Goal: Task Accomplishment & Management: Manage account settings

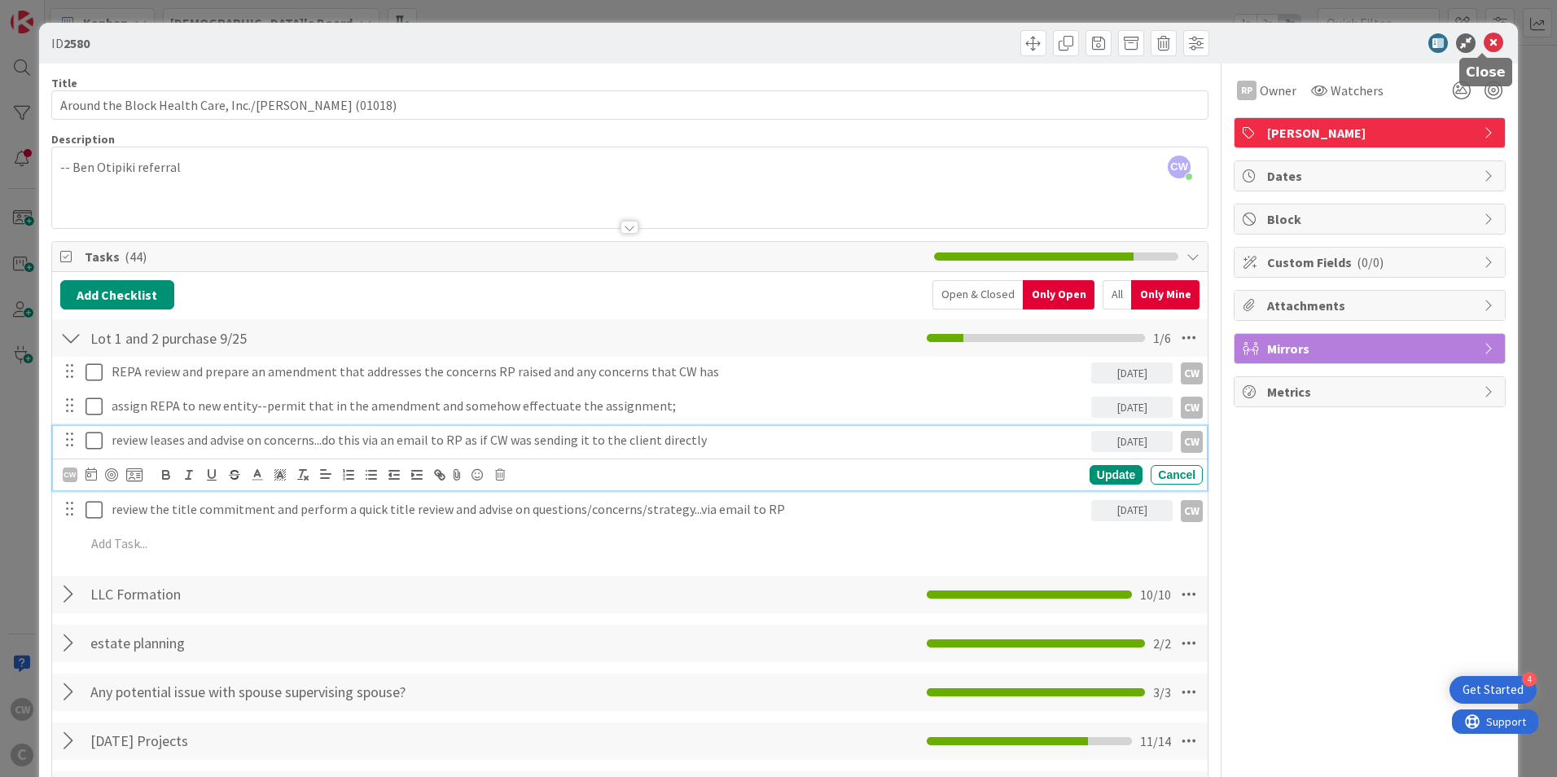
click at [1486, 47] on icon at bounding box center [1494, 43] width 20 height 20
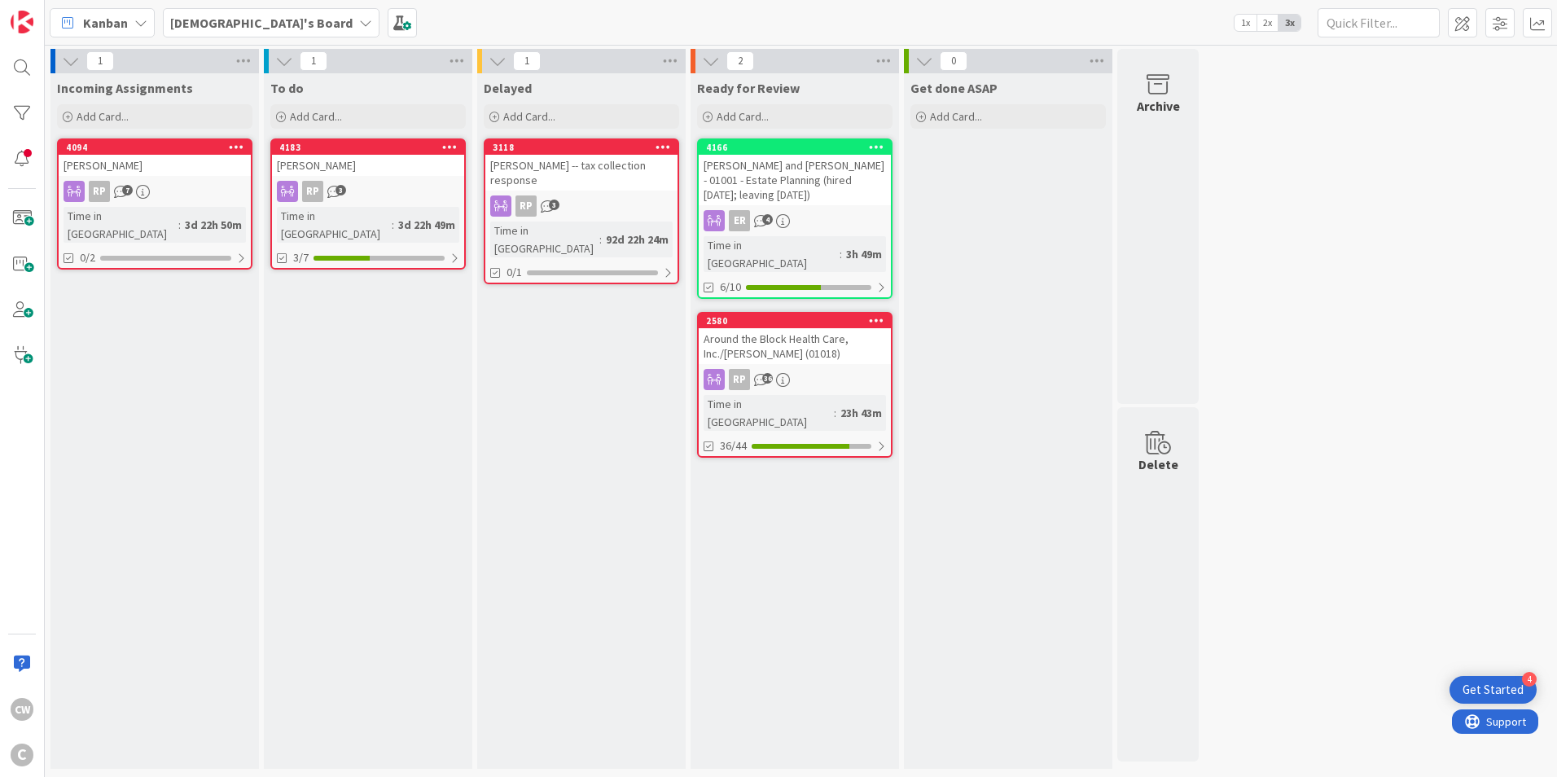
click at [751, 328] on div "Around the Block Health Care, Inc./[PERSON_NAME] (01018)" at bounding box center [795, 346] width 192 height 36
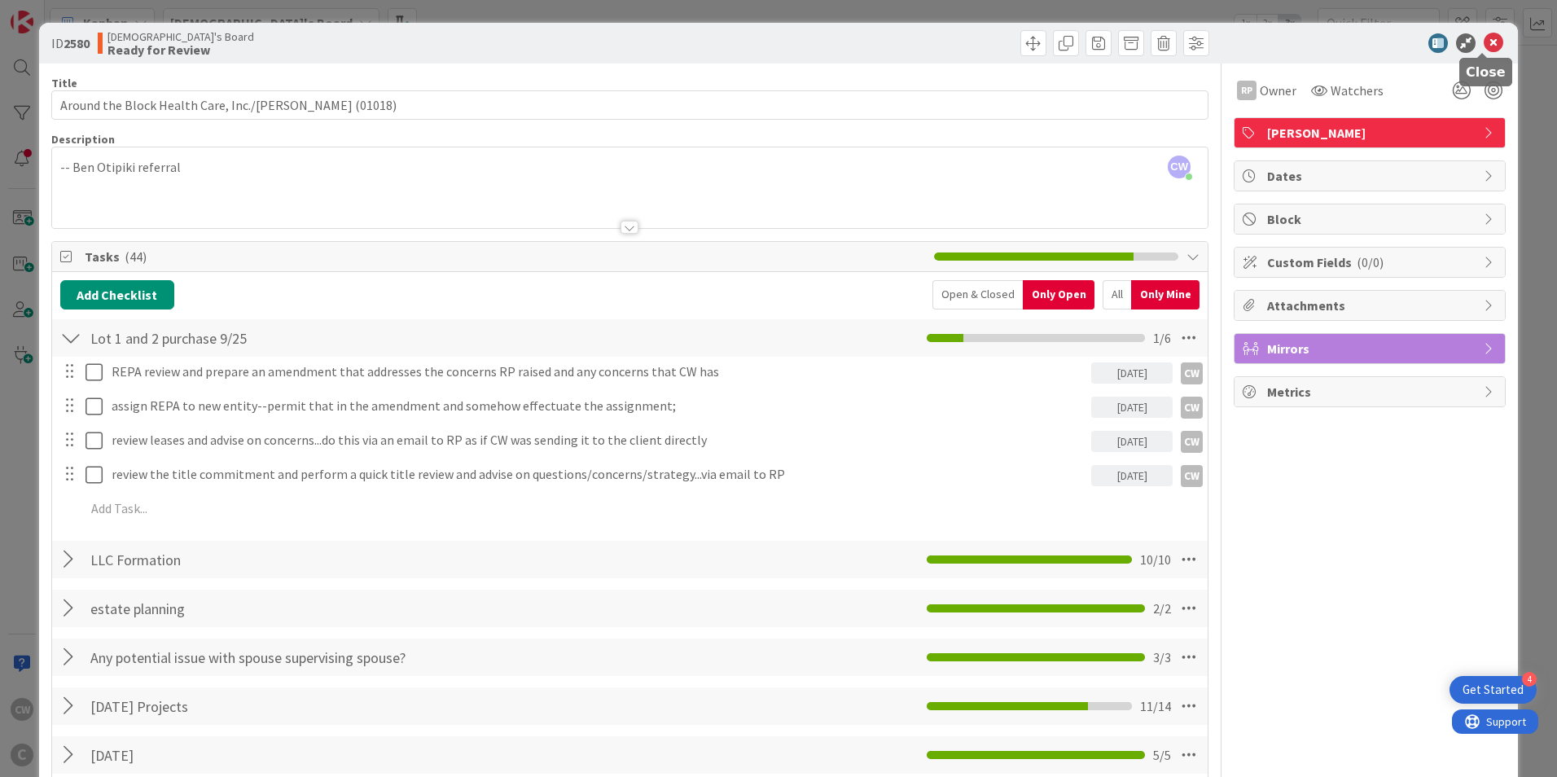
click at [1484, 42] on icon at bounding box center [1494, 43] width 20 height 20
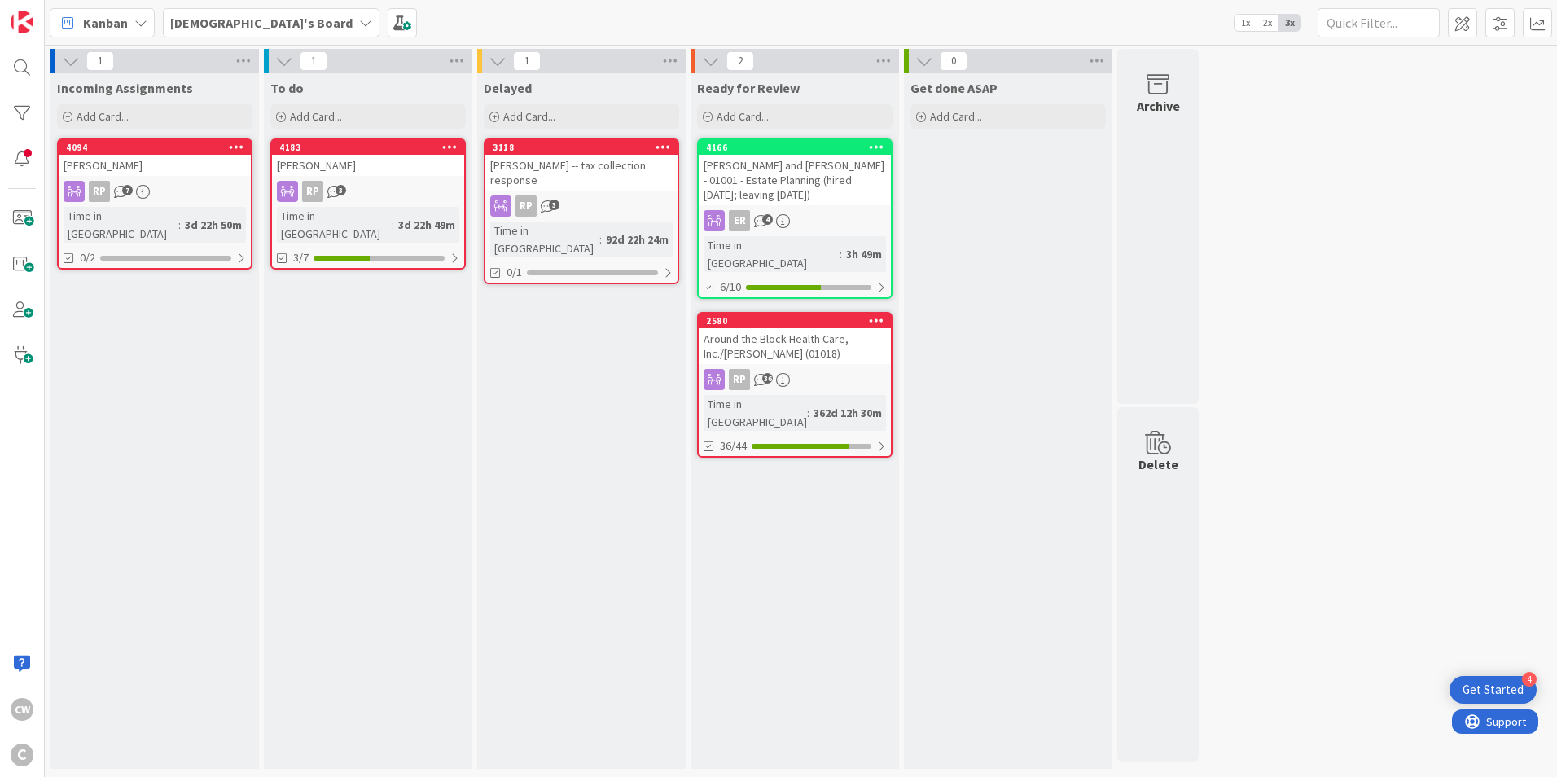
click at [845, 328] on div "Around the Block Health Care, Inc./[PERSON_NAME] (01018)" at bounding box center [795, 346] width 192 height 36
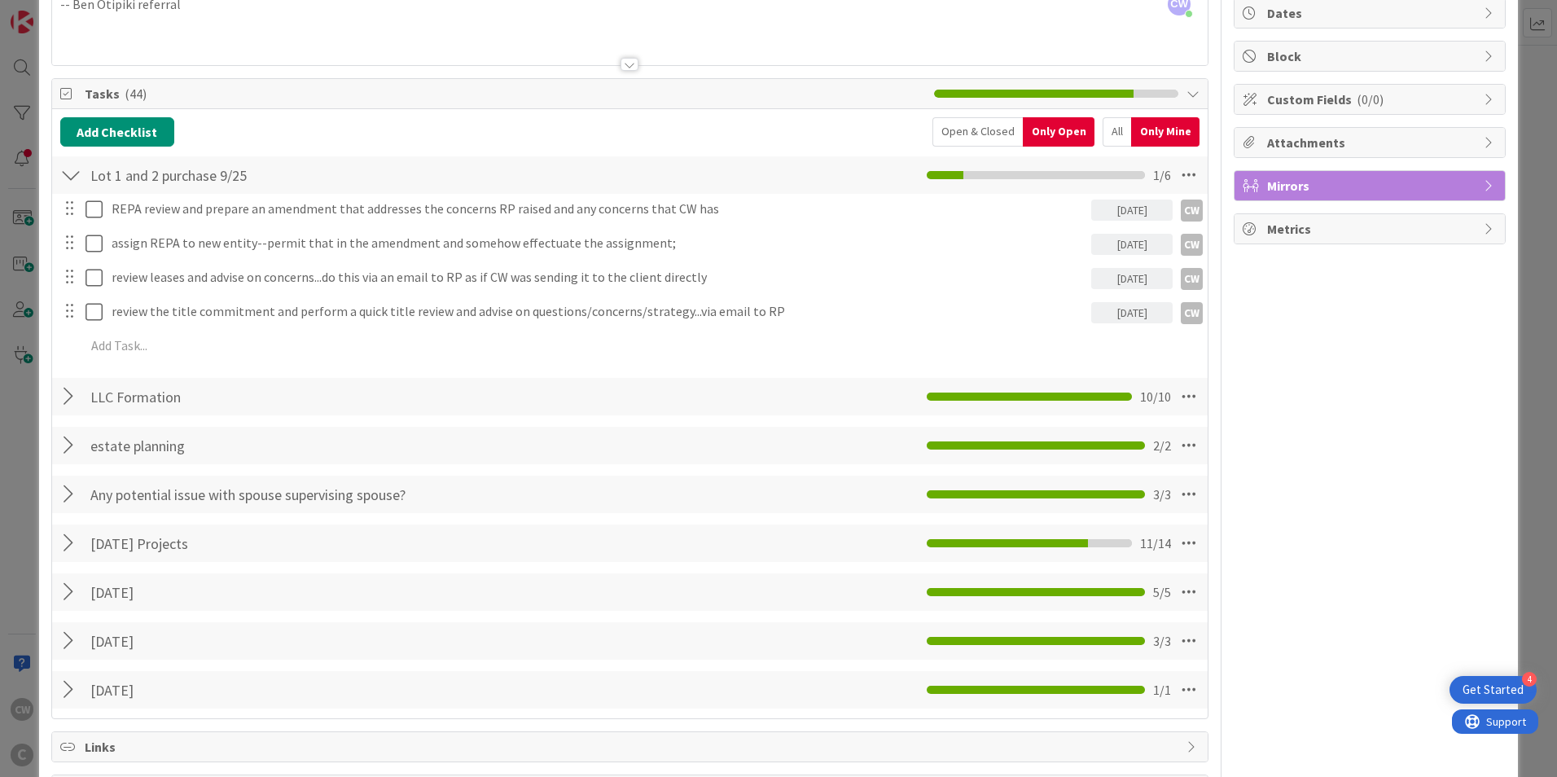
scroll to position [489, 0]
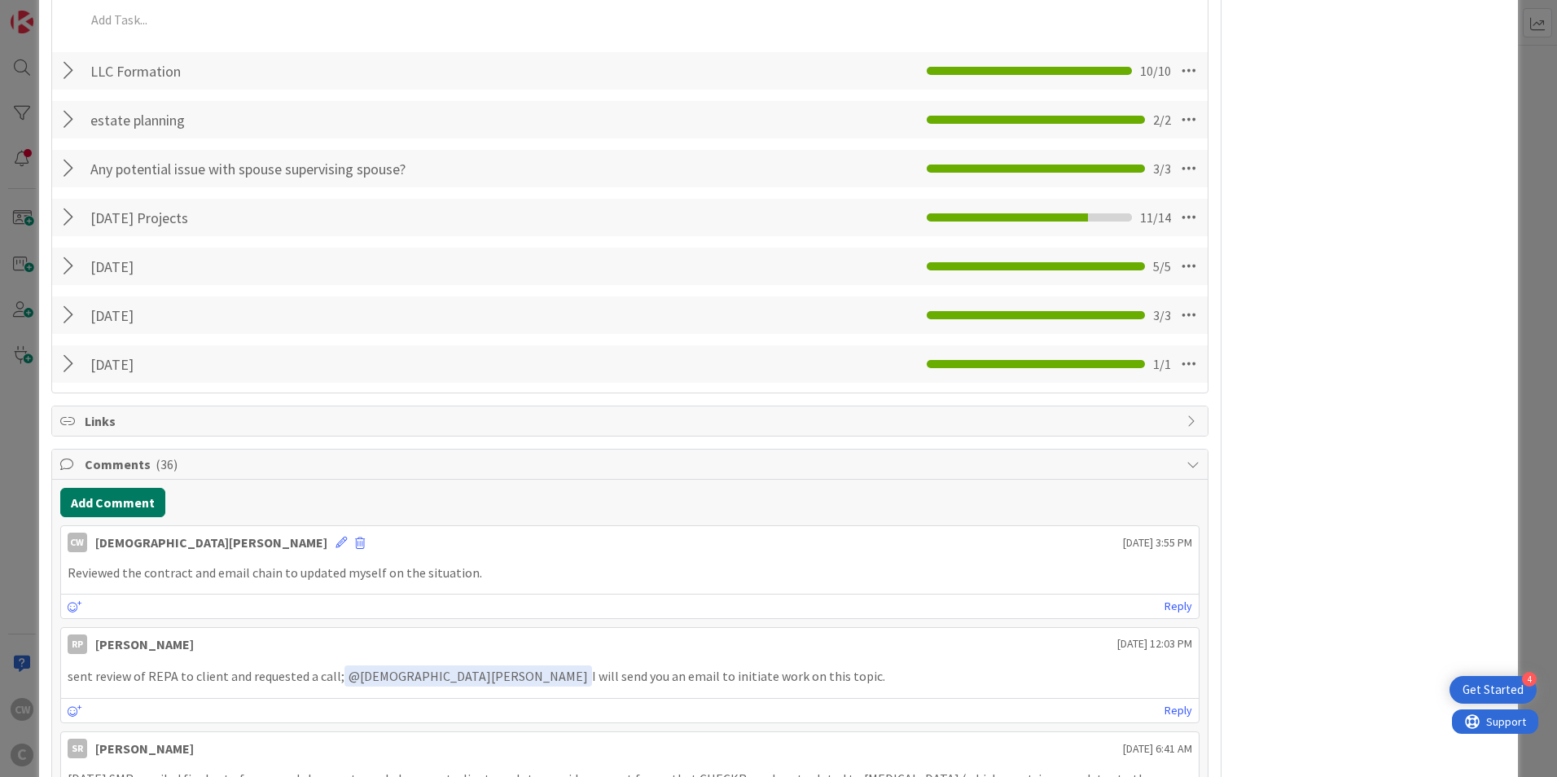
click at [136, 507] on button "Add Comment" at bounding box center [112, 502] width 105 height 29
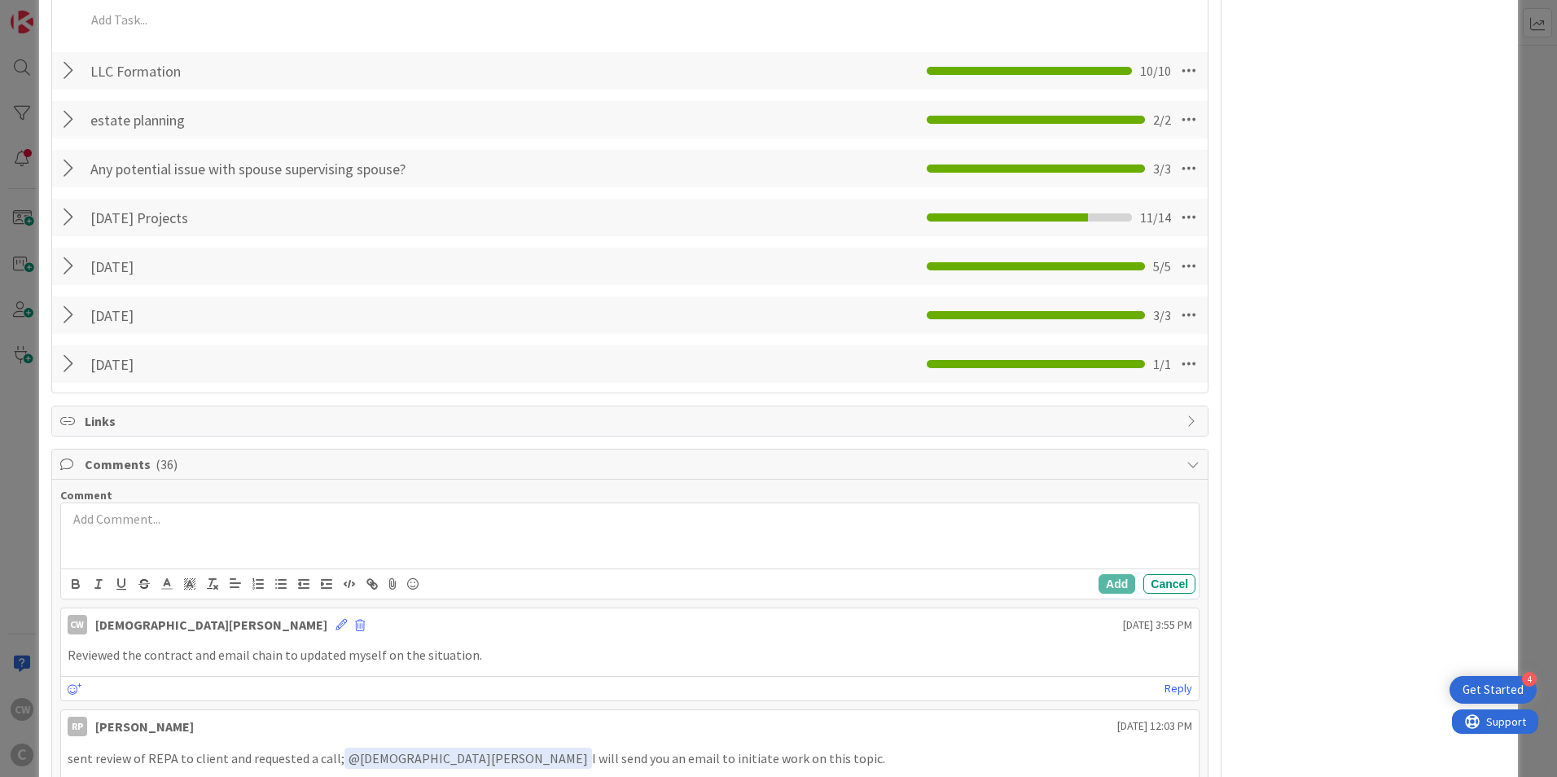
click at [169, 516] on p at bounding box center [630, 519] width 1125 height 19
click at [434, 517] on p "Drafted an amendment to the contract and uploaded it to Clio under "drafts"" at bounding box center [630, 519] width 1125 height 19
click at [409, 515] on p "Drafted an amendment to the contract and uploaded it to Clio under "drafts"" at bounding box center [630, 519] width 1125 height 19
click at [405, 523] on p "Drafted an amendment to the contract and uploaded it to Clio under "drafts"" at bounding box center [630, 519] width 1125 height 19
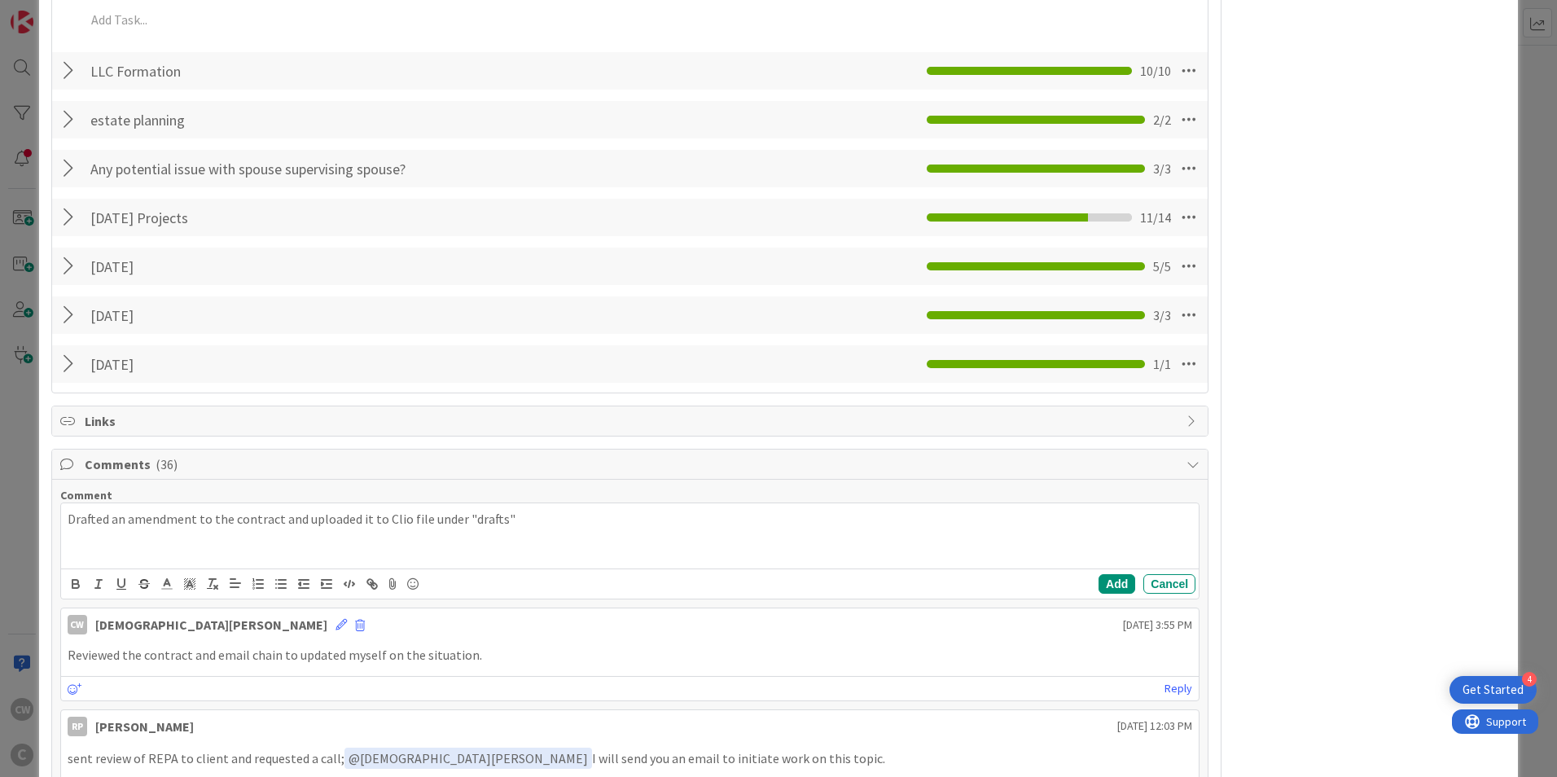
click at [520, 516] on p "Drafted an amendment to the contract and uploaded it to Clio file under "drafts"" at bounding box center [630, 519] width 1125 height 19
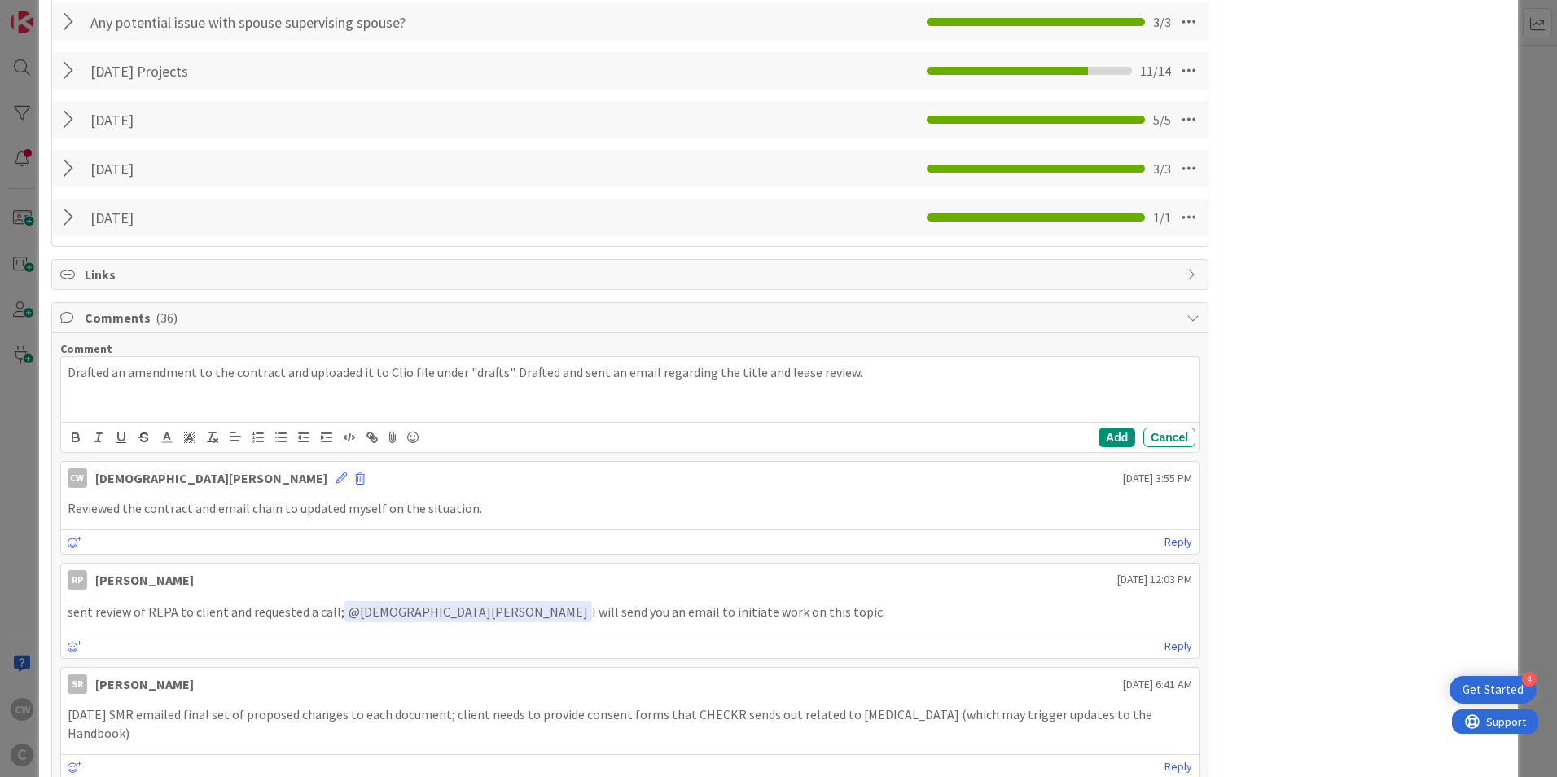
scroll to position [652, 0]
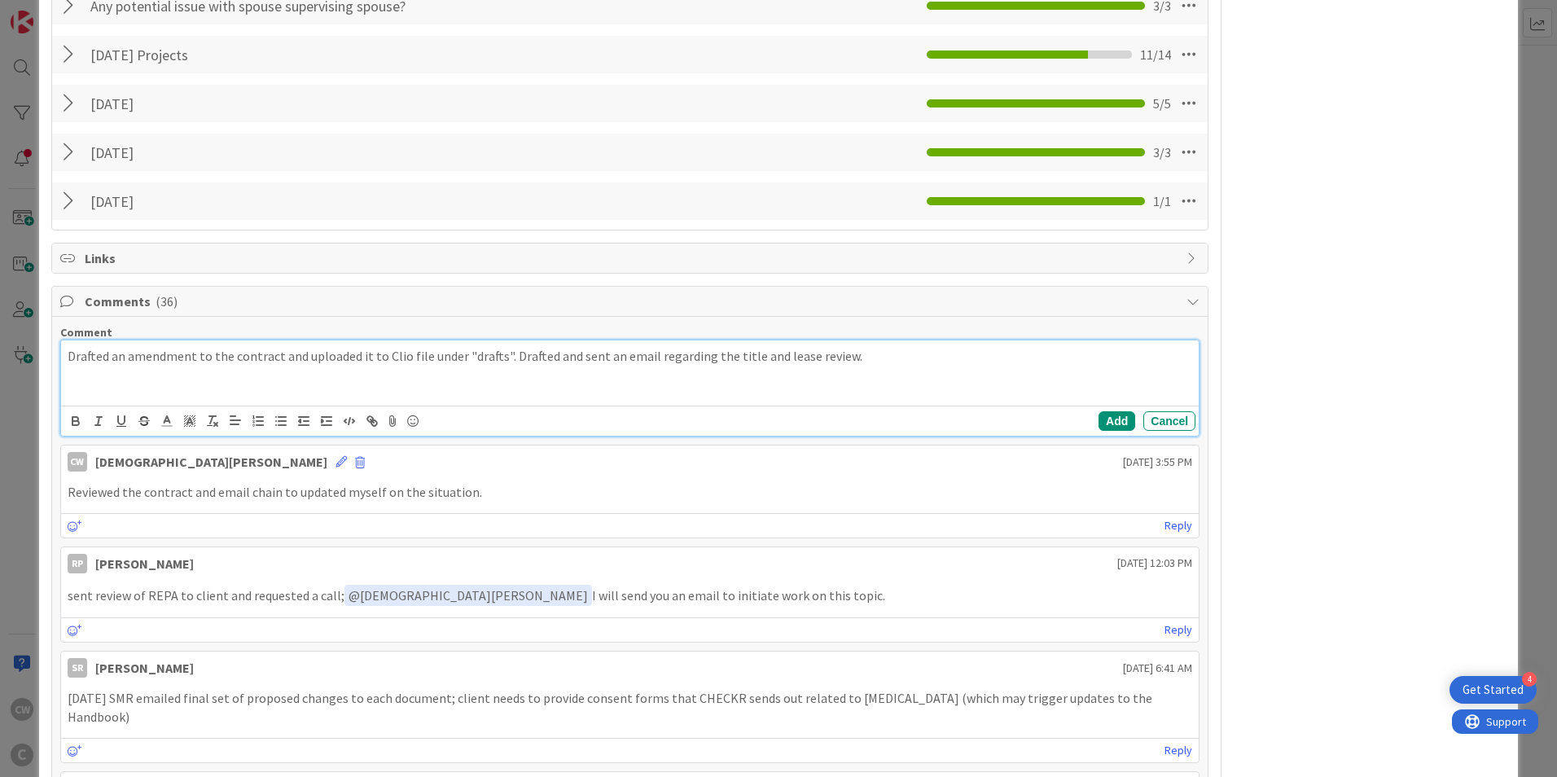
click at [887, 359] on p "Drafted an amendment to the contract and uploaded it to Clio file under "drafts…" at bounding box center [630, 356] width 1125 height 19
click at [1105, 426] on button "Add" at bounding box center [1117, 421] width 37 height 20
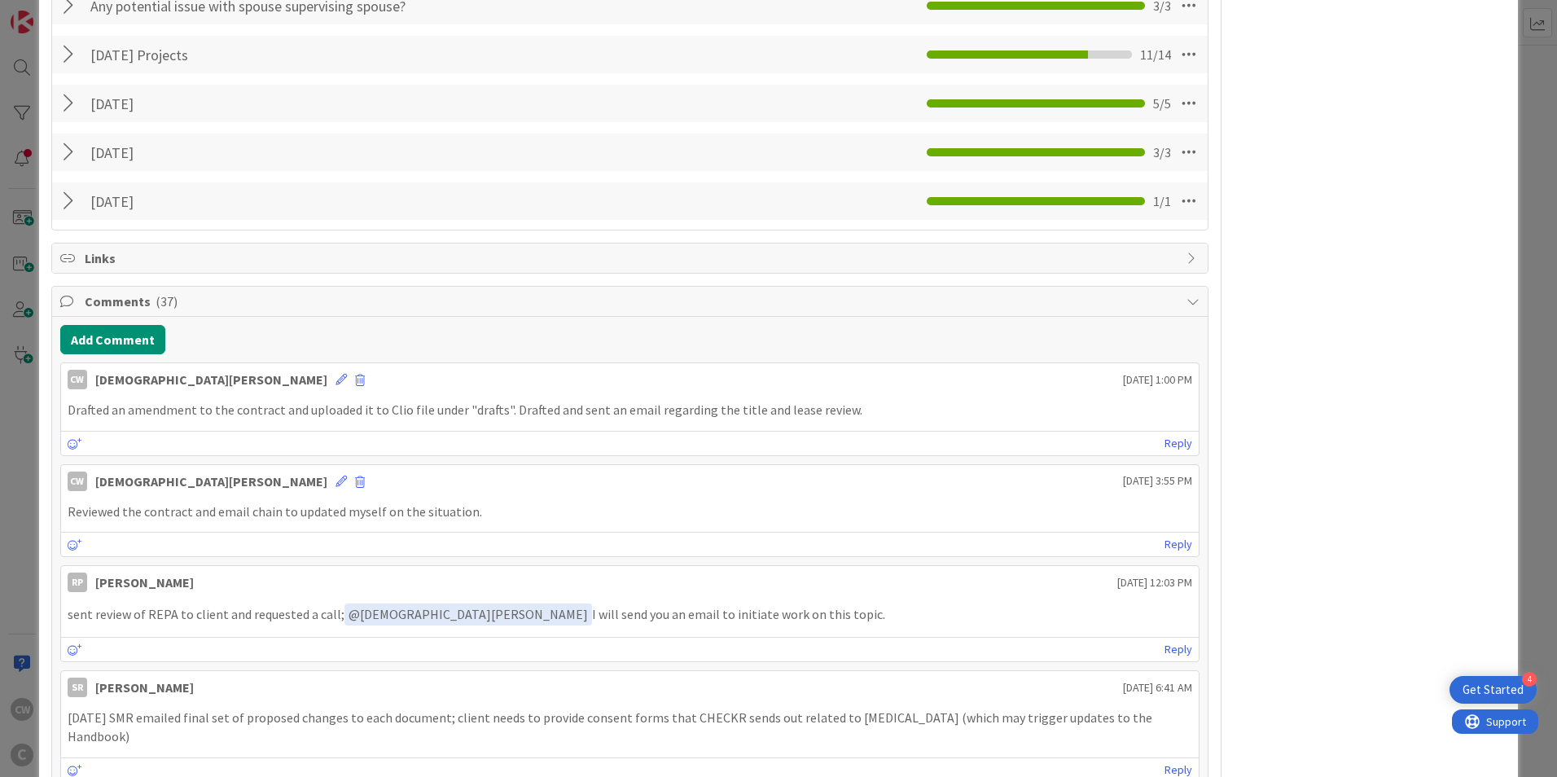
scroll to position [244, 0]
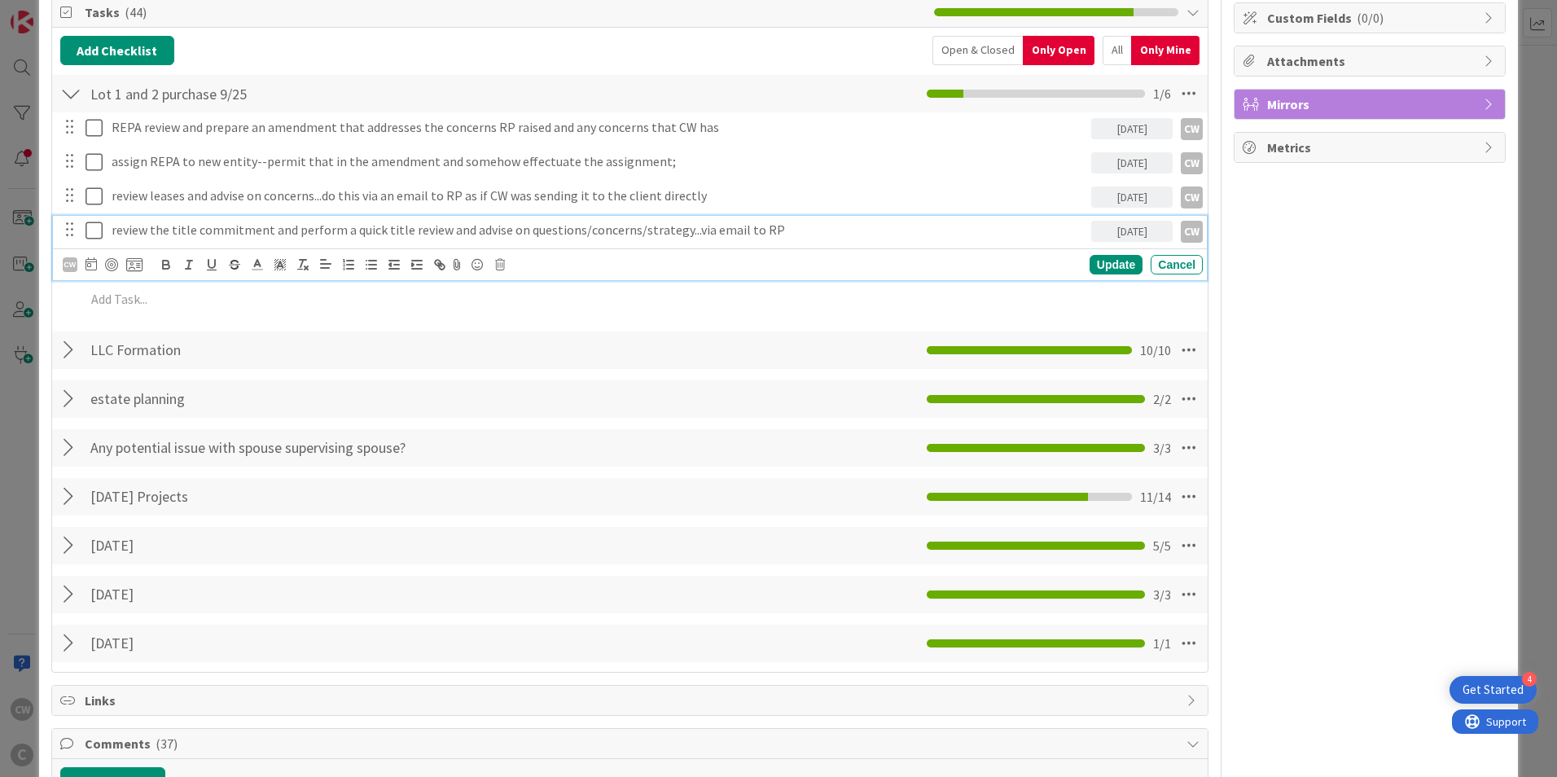
click at [88, 225] on icon at bounding box center [94, 231] width 17 height 20
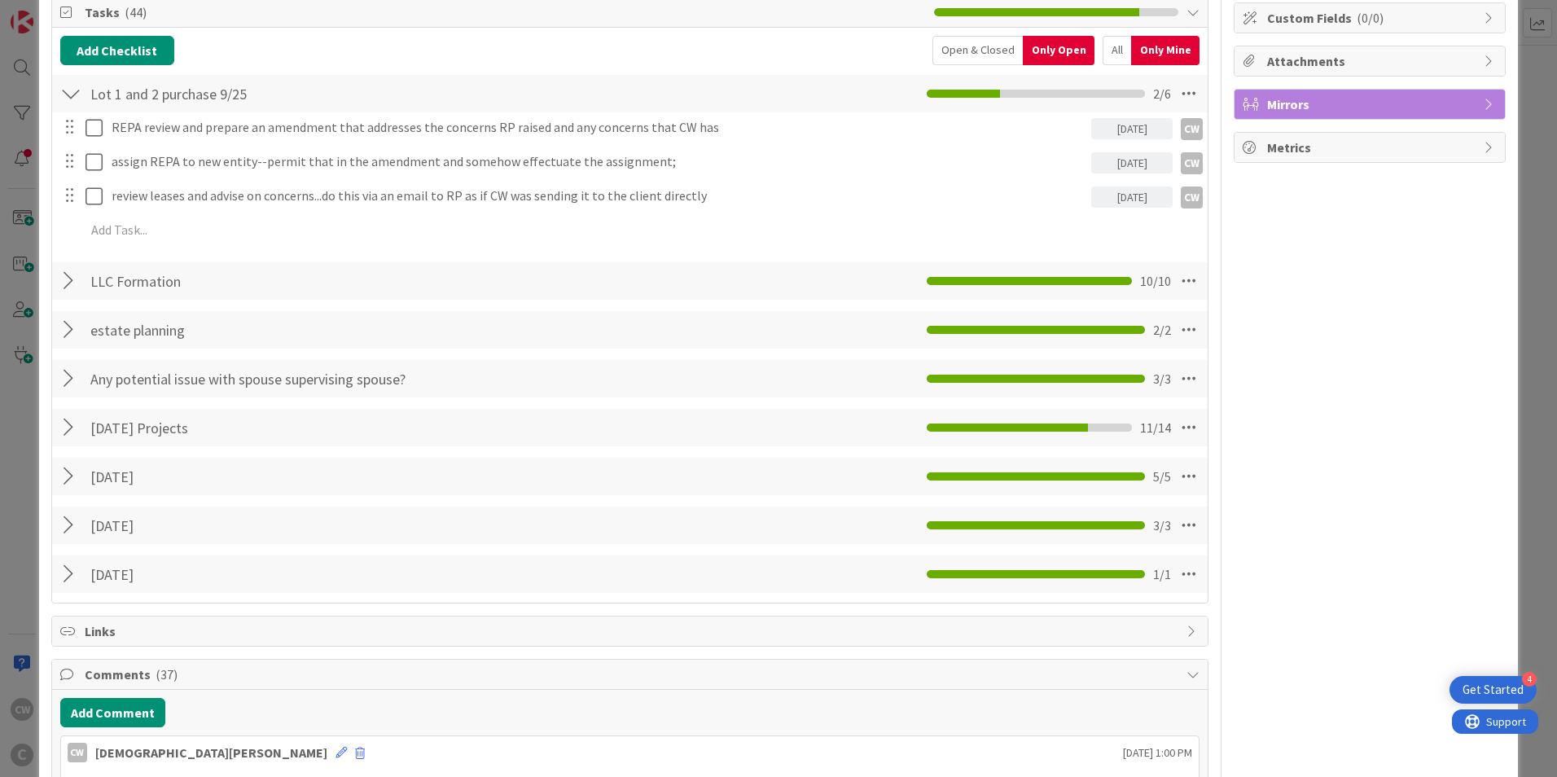
scroll to position [0, 0]
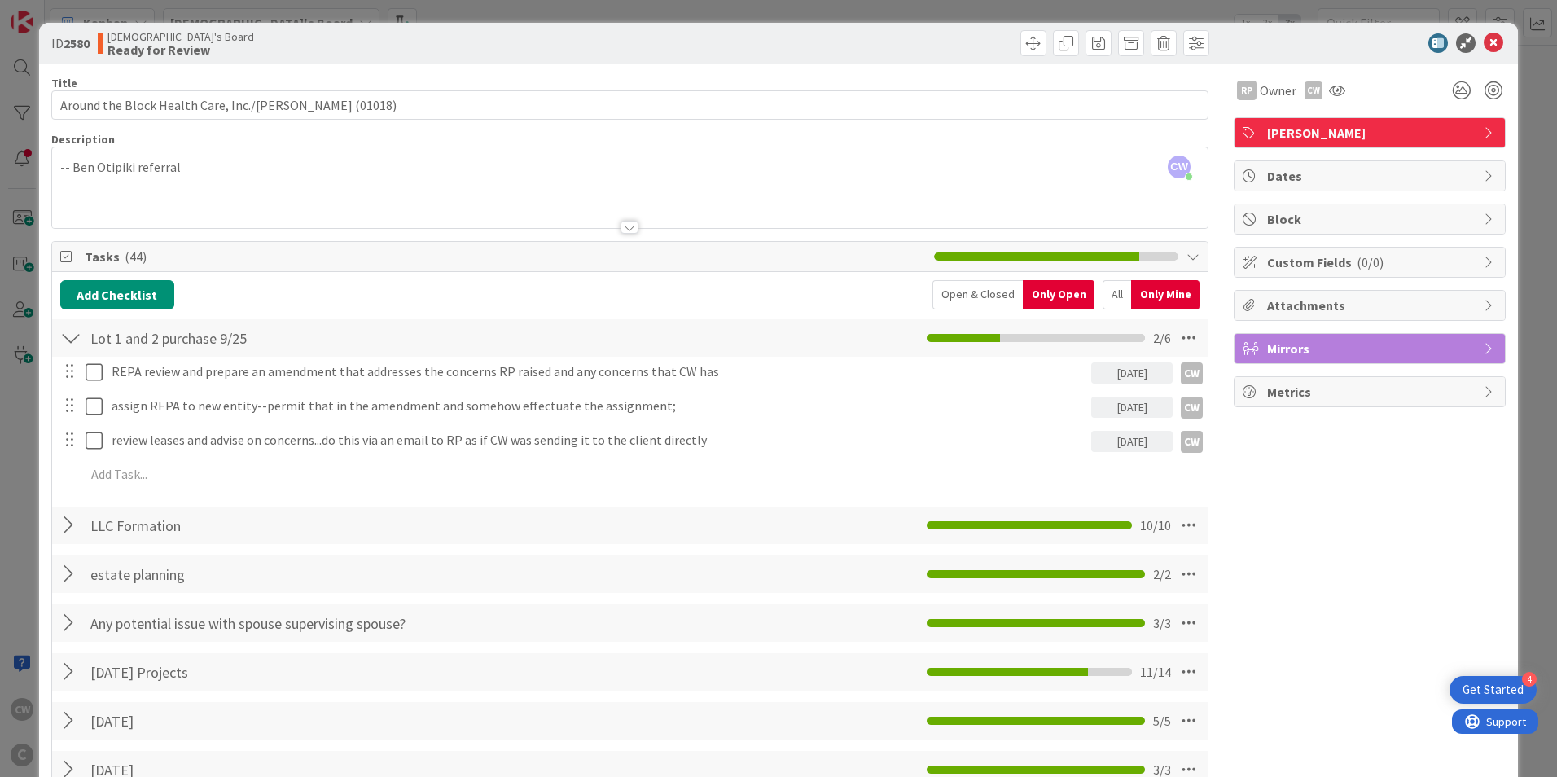
click at [993, 295] on div "Open & Closed" at bounding box center [978, 294] width 90 height 29
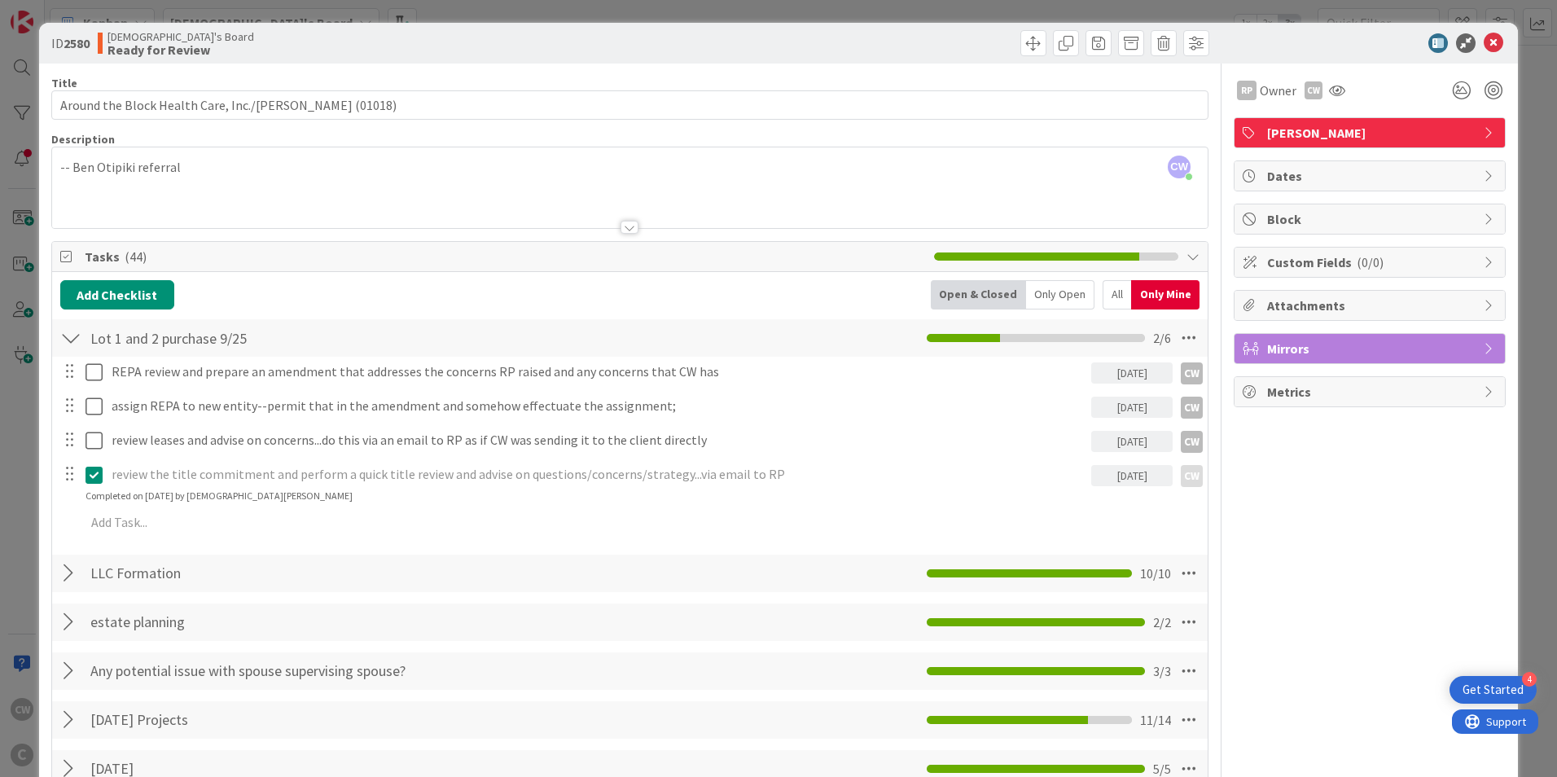
click at [1029, 292] on div "Only Open" at bounding box center [1060, 294] width 68 height 29
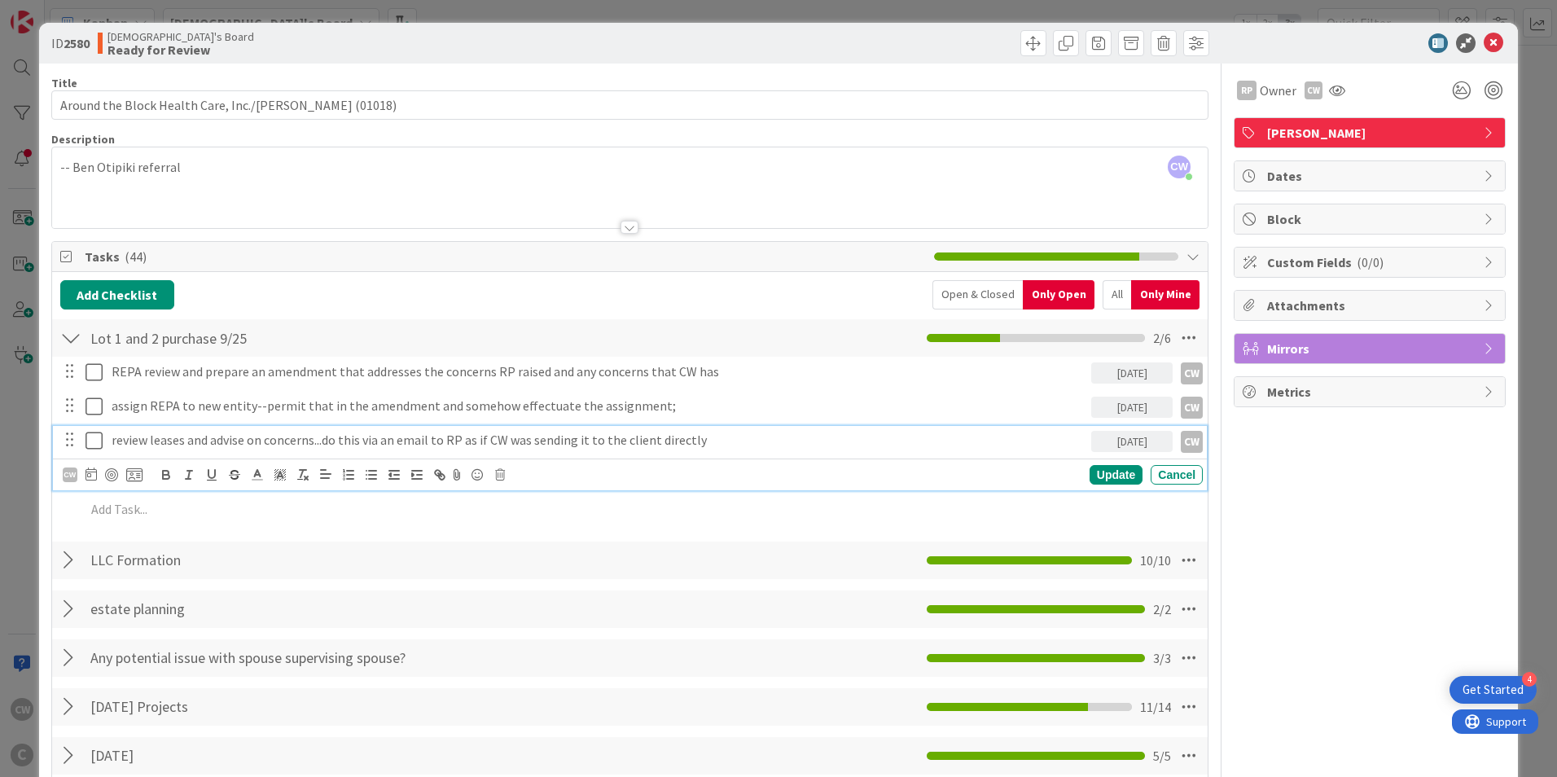
click at [88, 441] on icon at bounding box center [94, 441] width 17 height 20
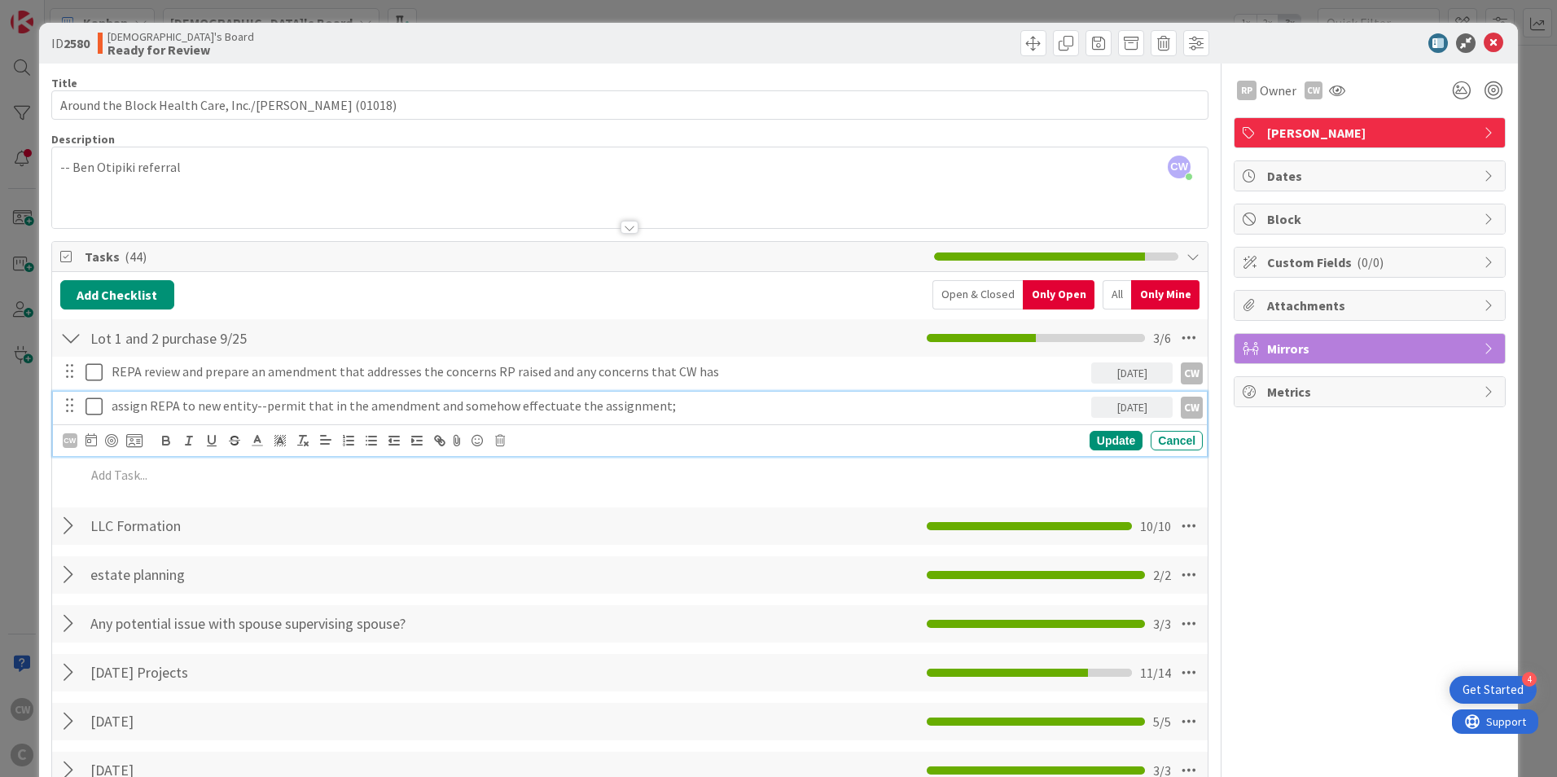
click at [93, 409] on icon at bounding box center [94, 407] width 17 height 20
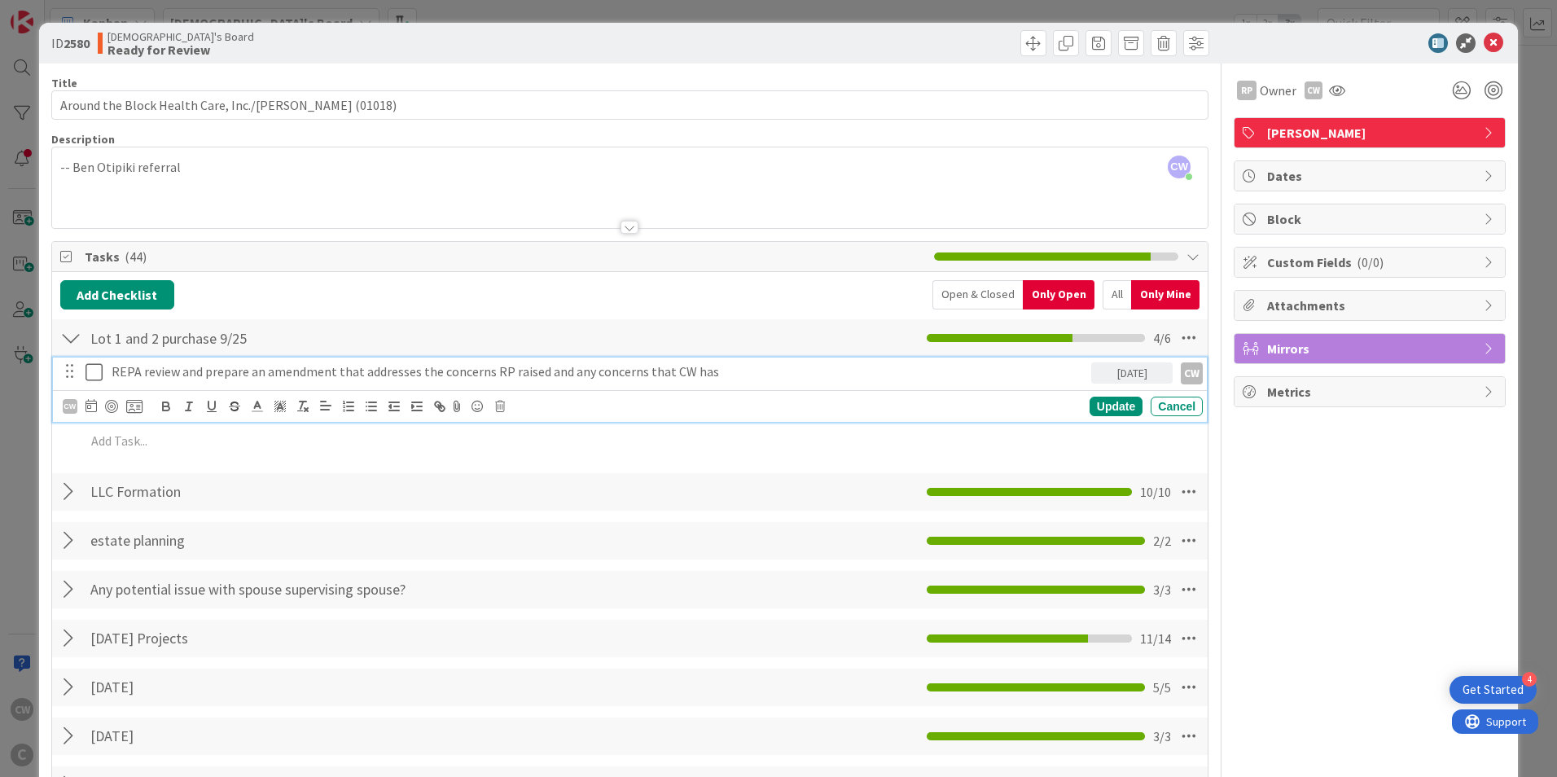
click at [97, 384] on button at bounding box center [96, 372] width 20 height 26
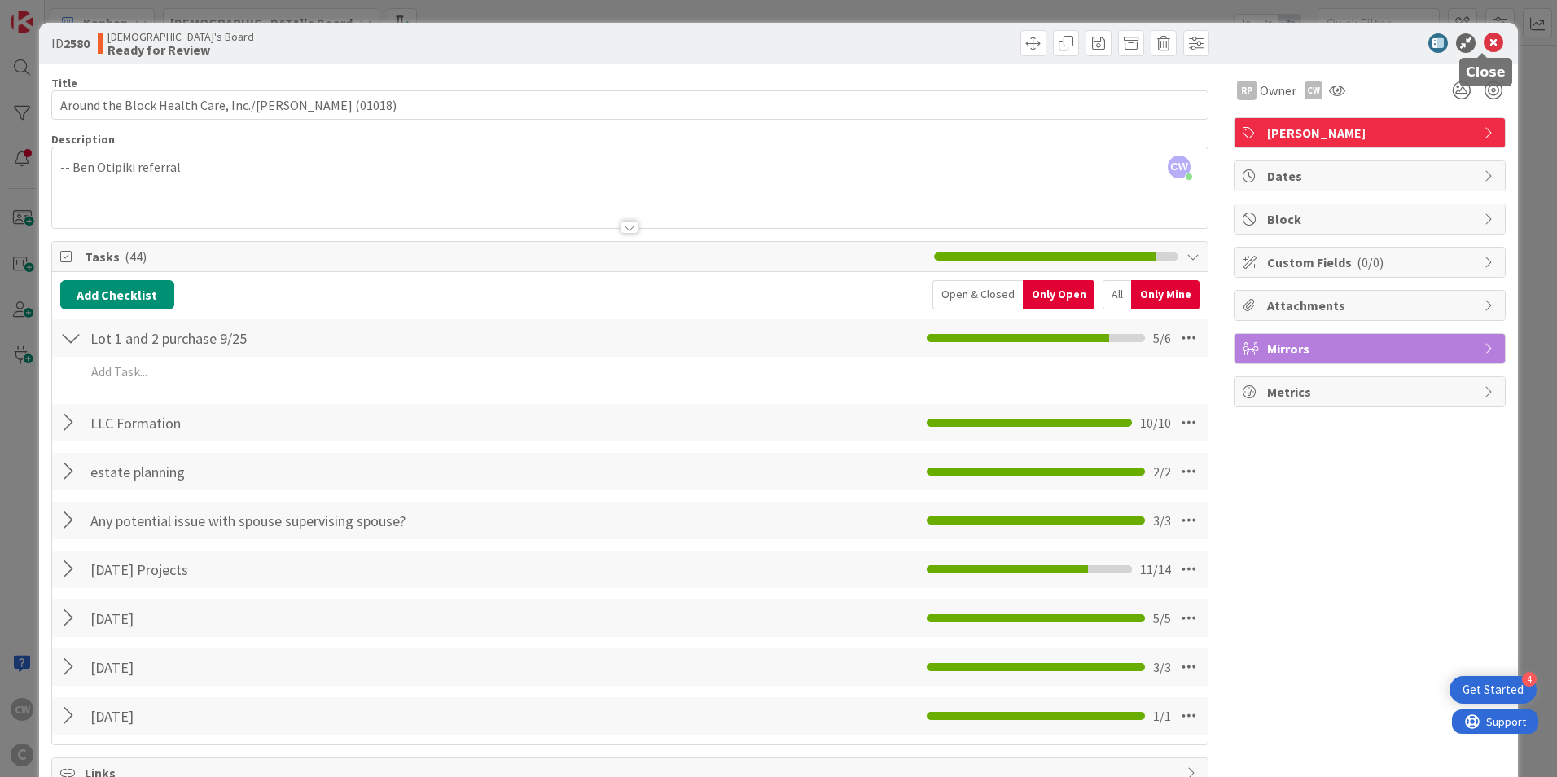
click at [1484, 45] on icon at bounding box center [1494, 43] width 20 height 20
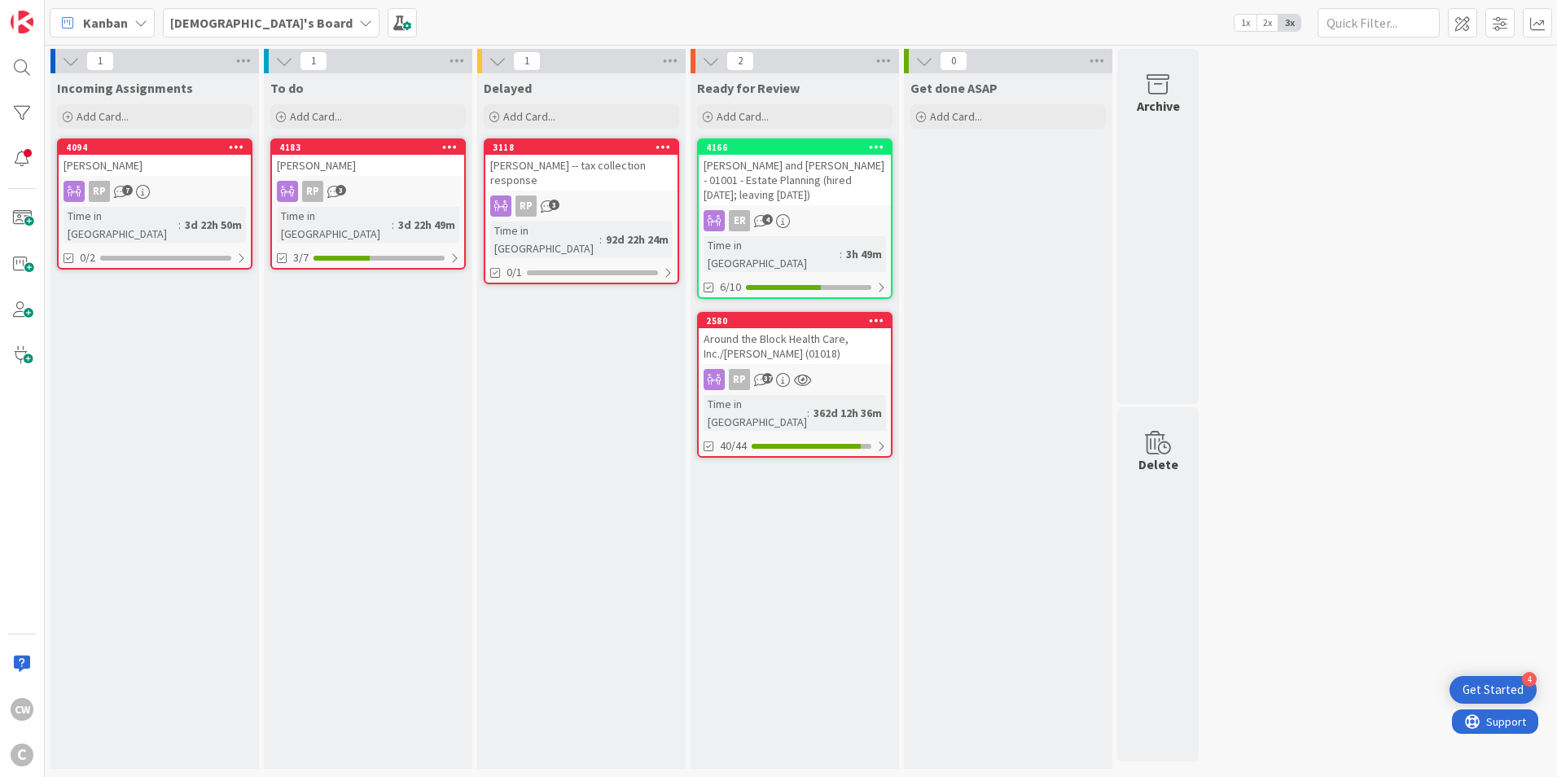
click at [380, 168] on div "[PERSON_NAME]" at bounding box center [368, 165] width 192 height 21
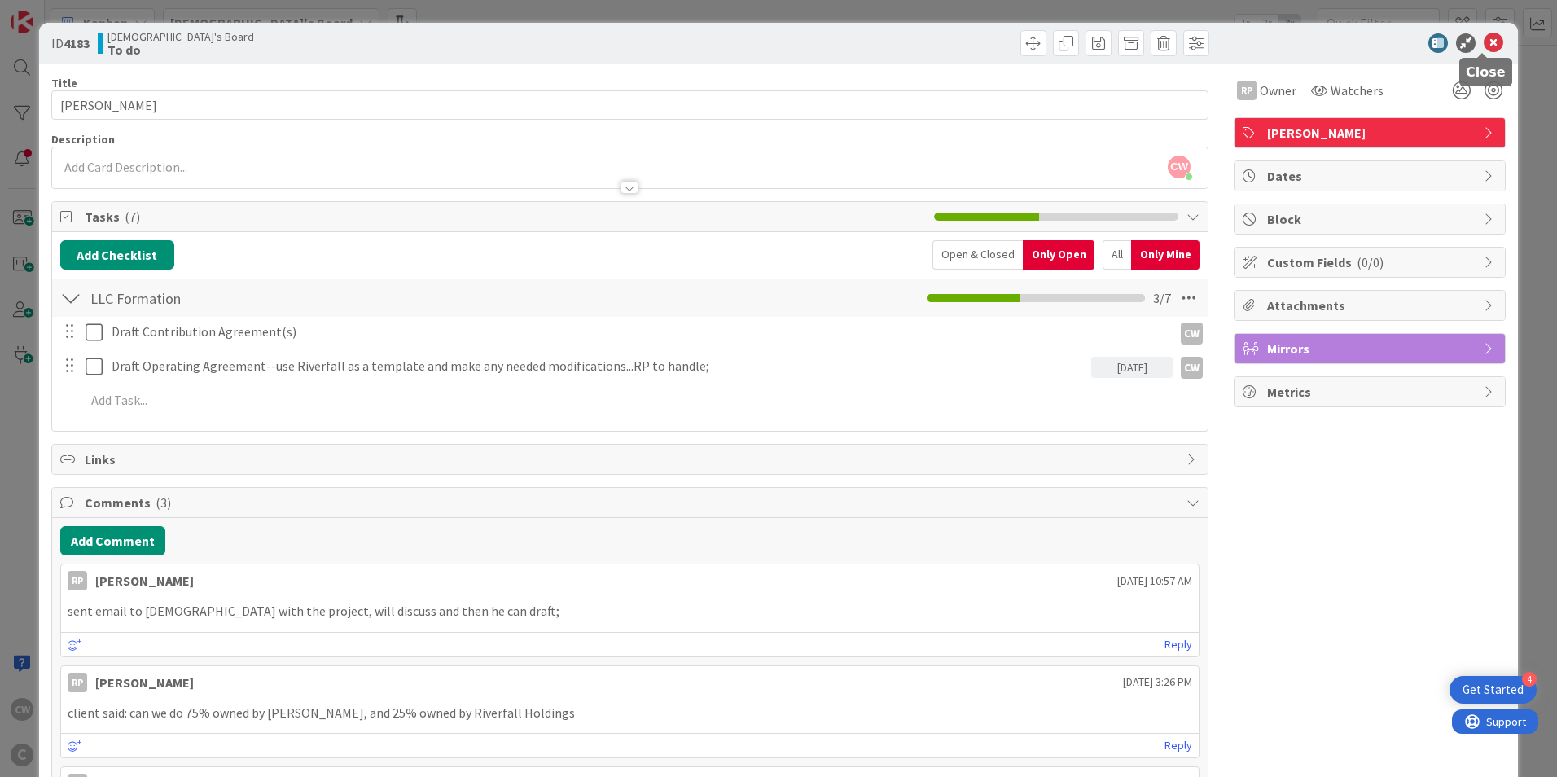
click at [1484, 44] on icon at bounding box center [1494, 43] width 20 height 20
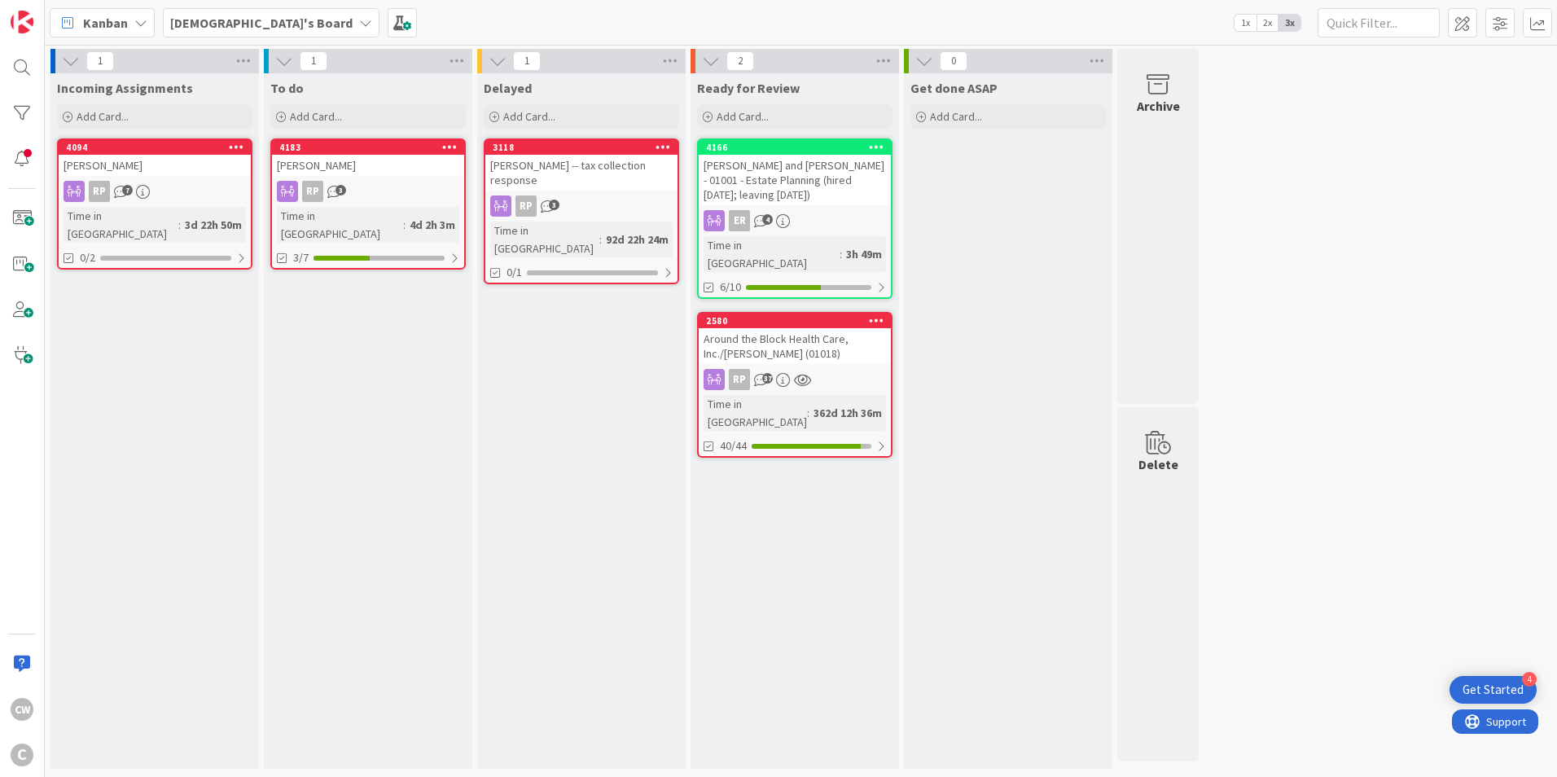
click at [122, 172] on div "[PERSON_NAME]" at bounding box center [155, 165] width 192 height 21
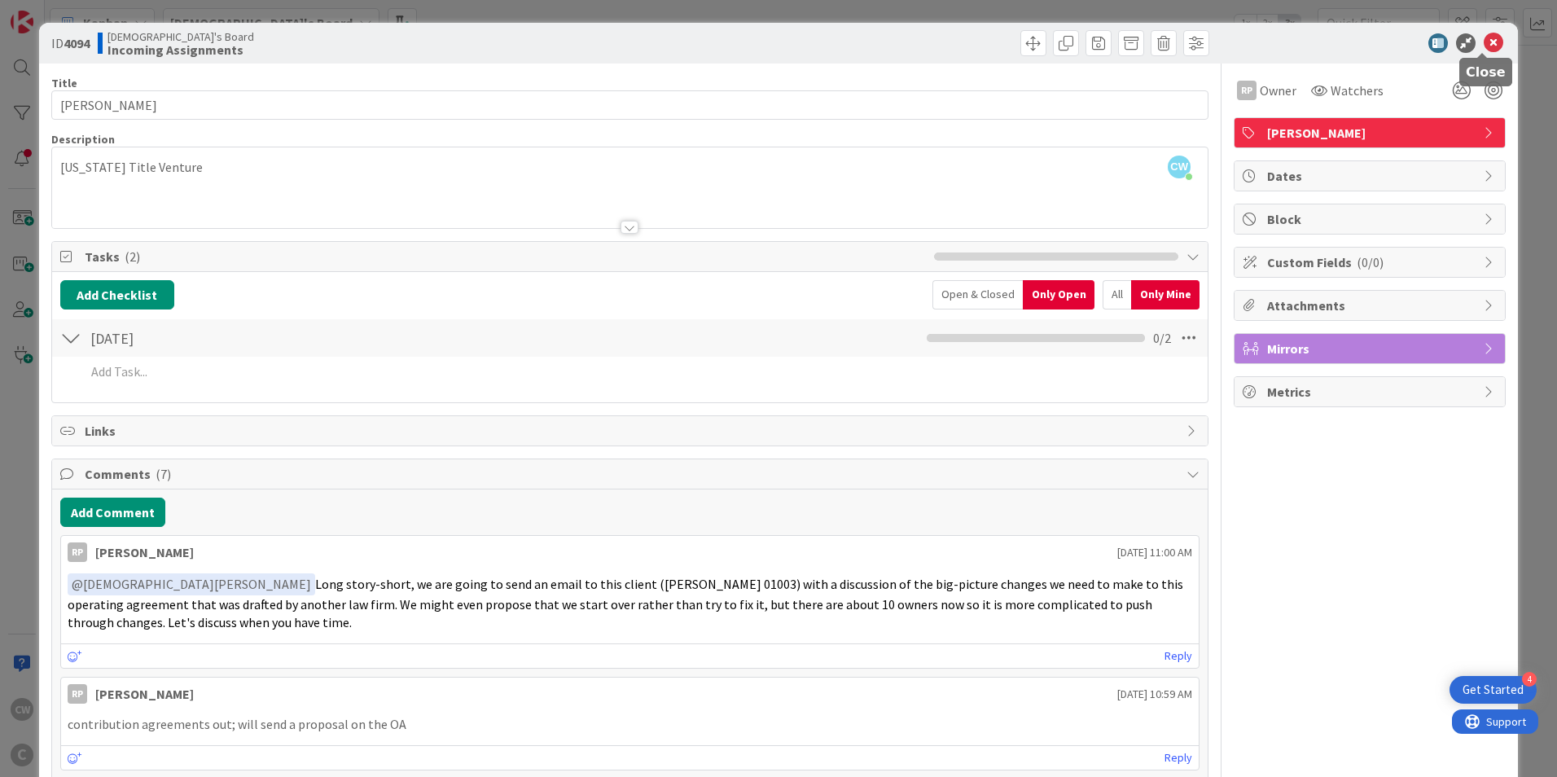
click at [1484, 46] on icon at bounding box center [1494, 43] width 20 height 20
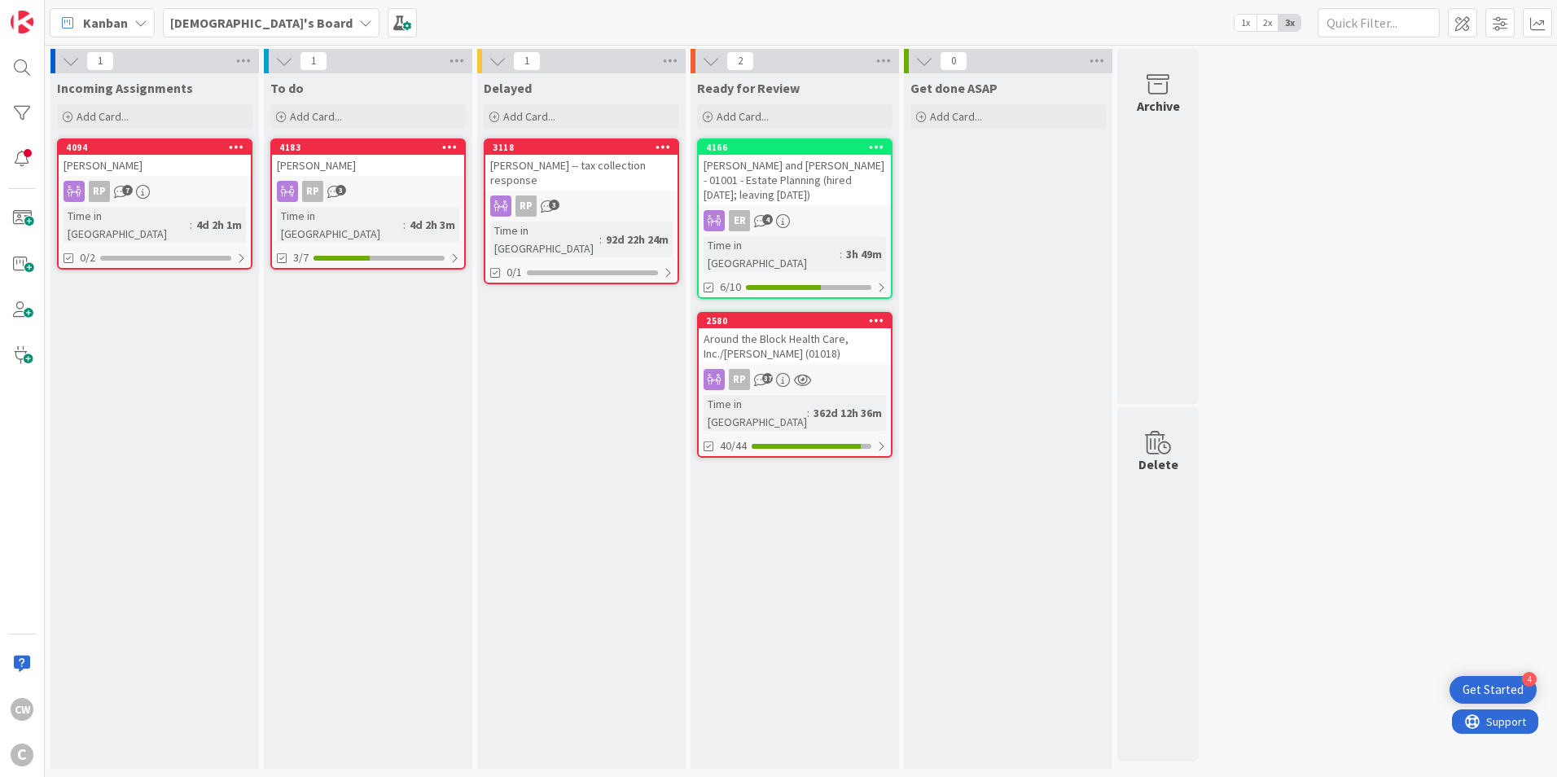
click at [194, 160] on div "[PERSON_NAME]" at bounding box center [155, 165] width 192 height 21
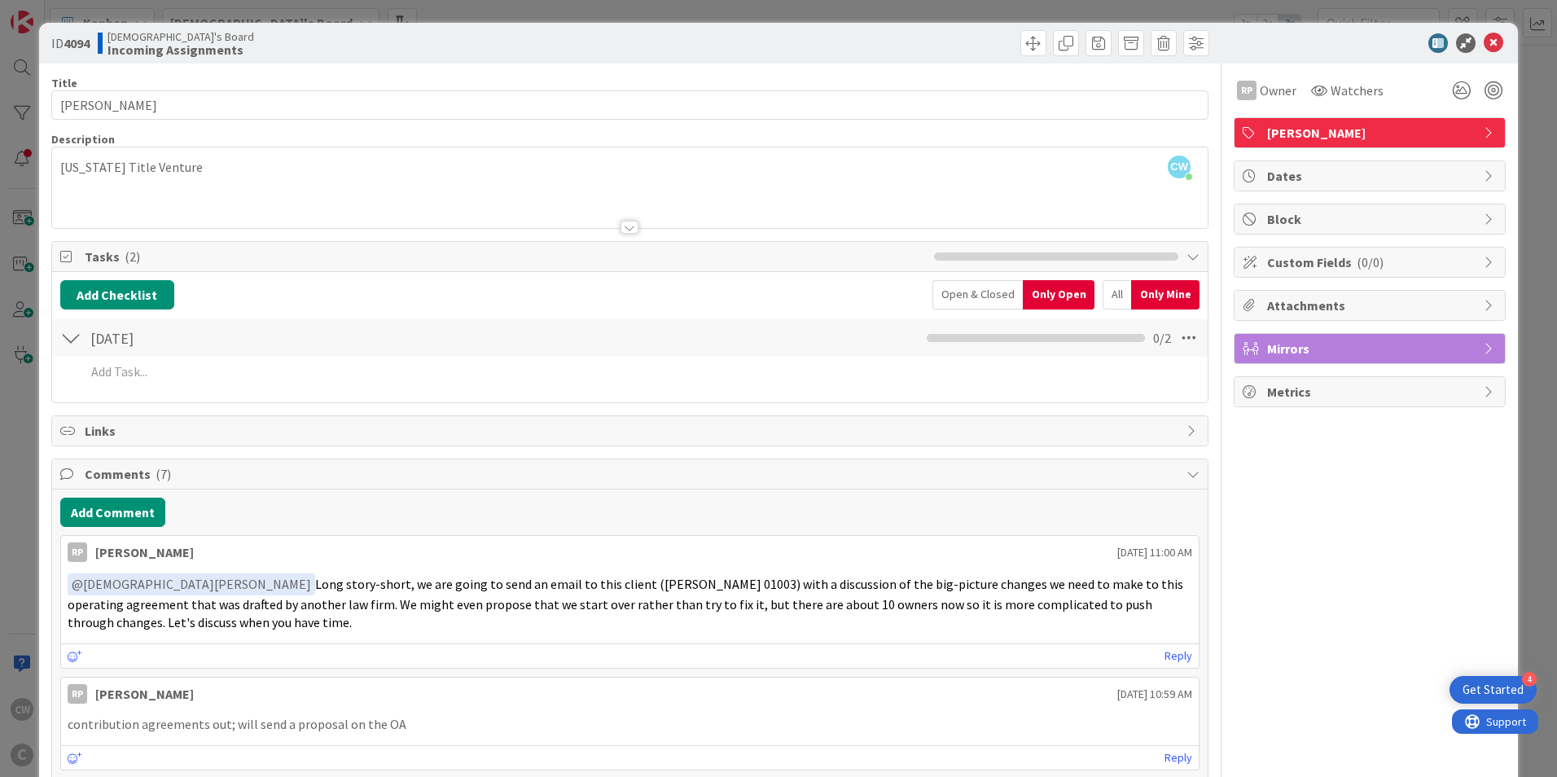
click at [779, 582] on span "﻿ @ [DEMOGRAPHIC_DATA][PERSON_NAME] ﻿ Long story-short, we are going to send an…" at bounding box center [627, 603] width 1118 height 55
drag, startPoint x: 778, startPoint y: 584, endPoint x: 912, endPoint y: 583, distance: 134.4
click at [912, 583] on span "﻿ @ [DEMOGRAPHIC_DATA][PERSON_NAME] ﻿ Long story-short, we are going to send an…" at bounding box center [627, 603] width 1118 height 55
click at [1484, 45] on icon at bounding box center [1494, 43] width 20 height 20
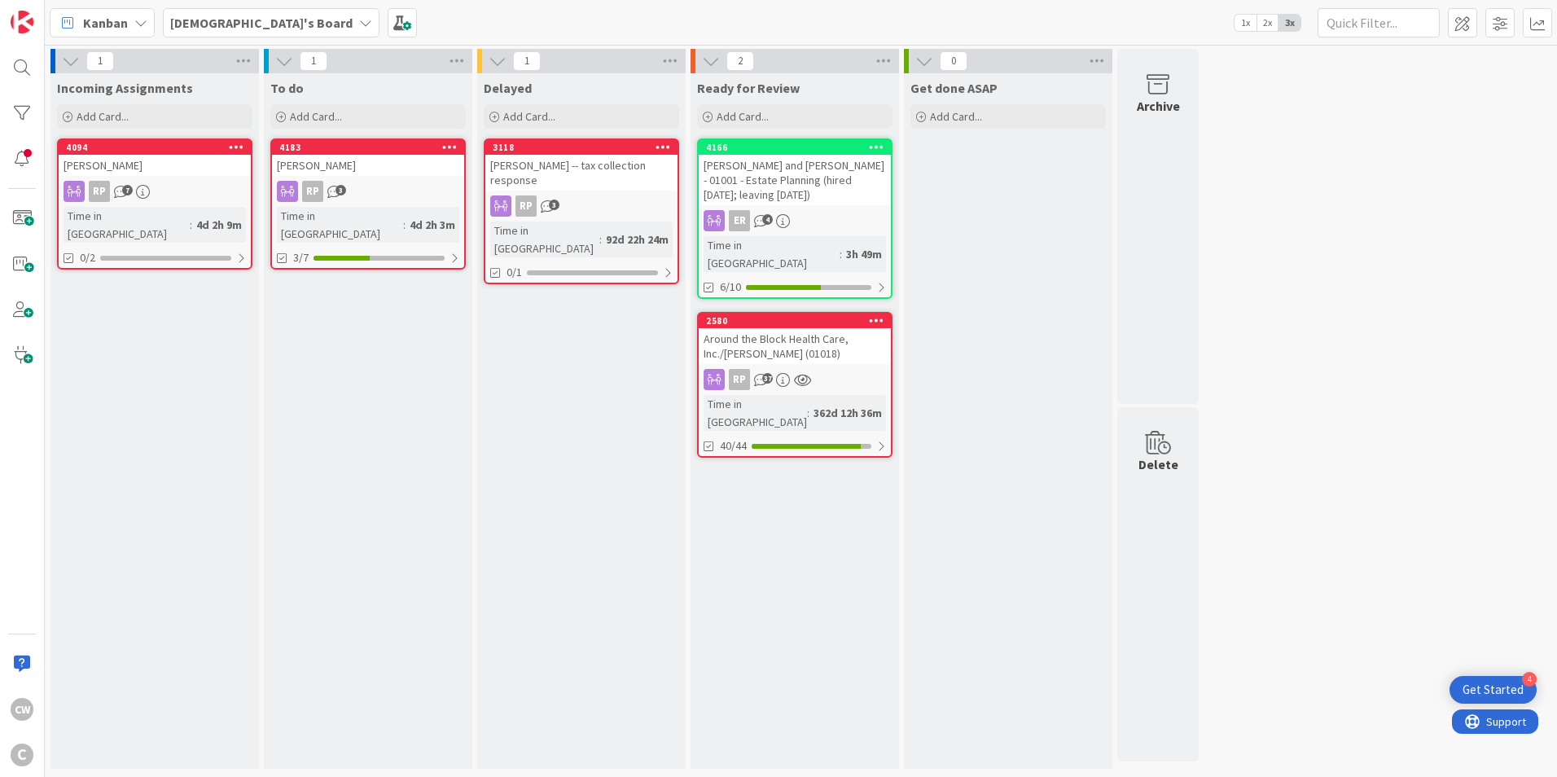
click at [151, 153] on div "4094" at bounding box center [155, 147] width 192 height 15
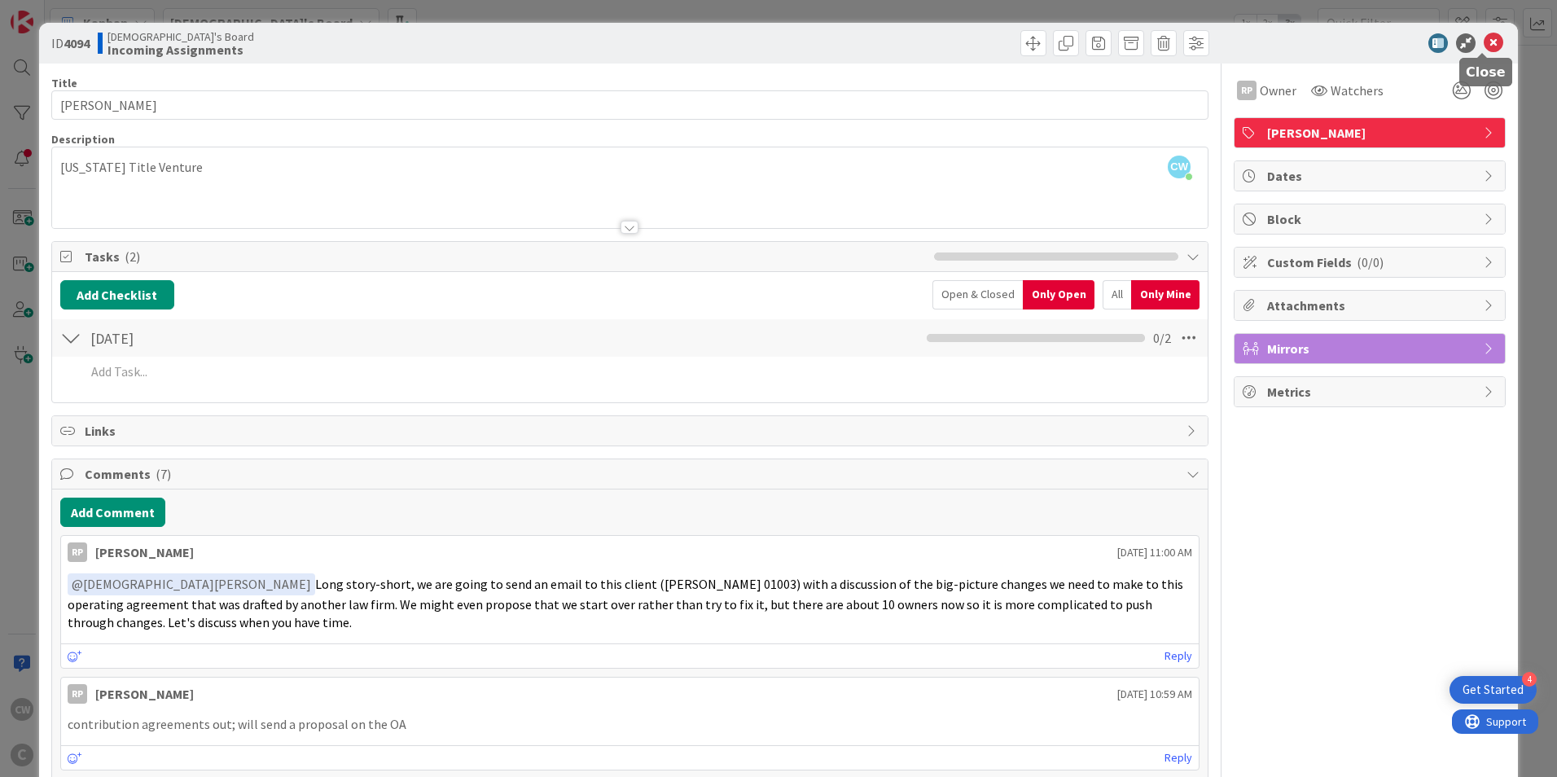
click at [1484, 40] on icon at bounding box center [1494, 43] width 20 height 20
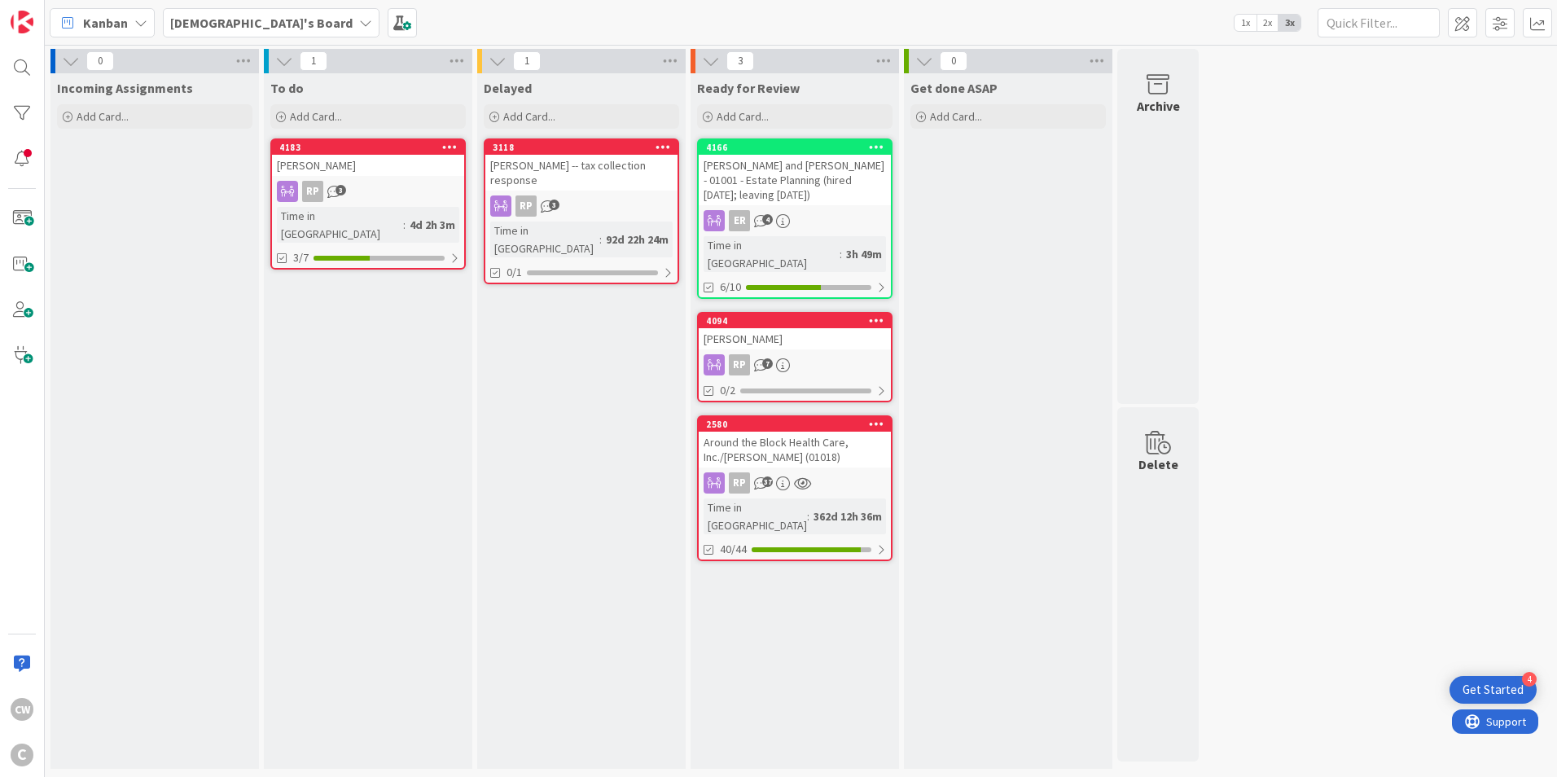
click at [832, 328] on div "[PERSON_NAME]" at bounding box center [795, 338] width 192 height 21
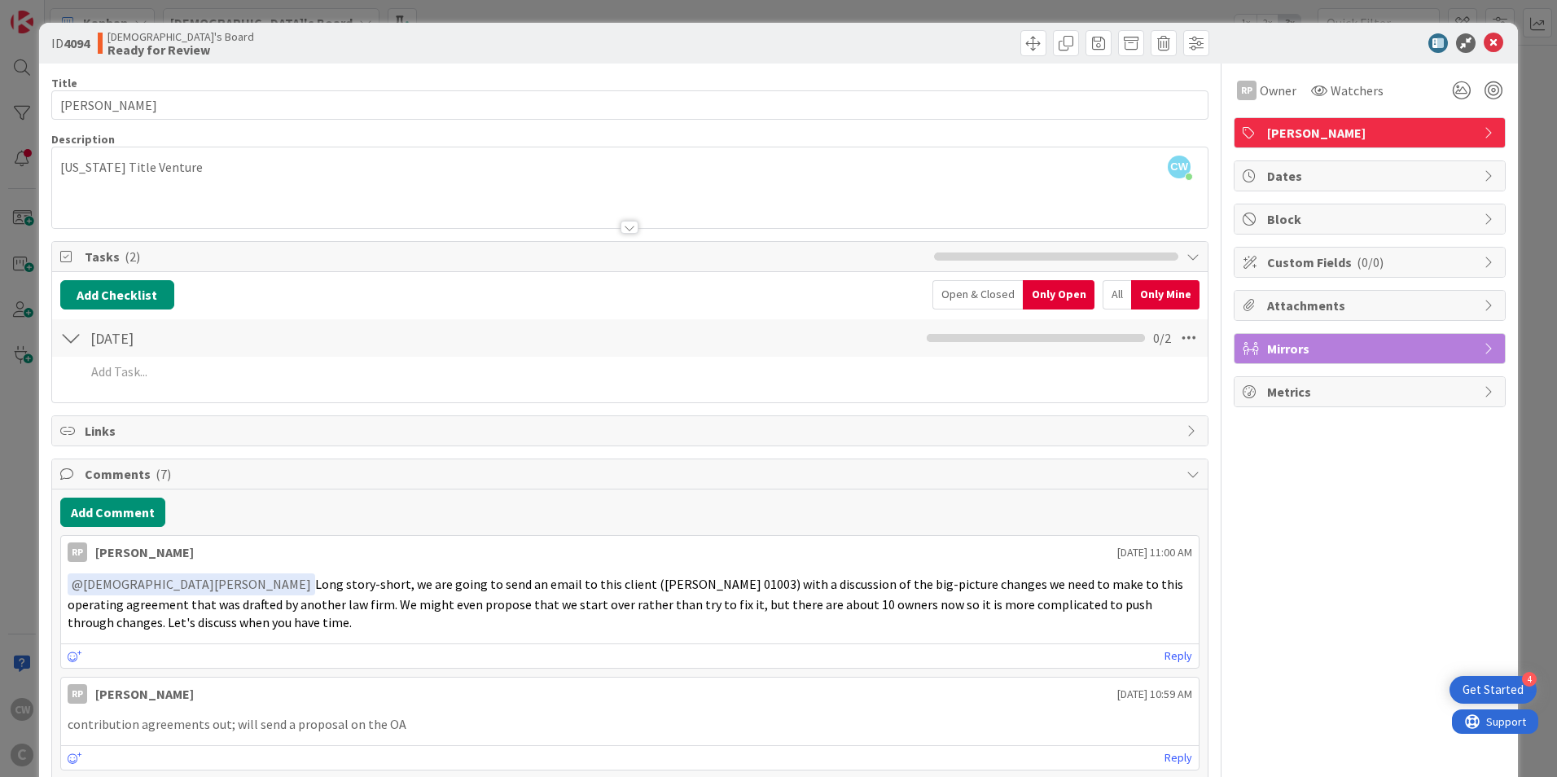
scroll to position [81, 0]
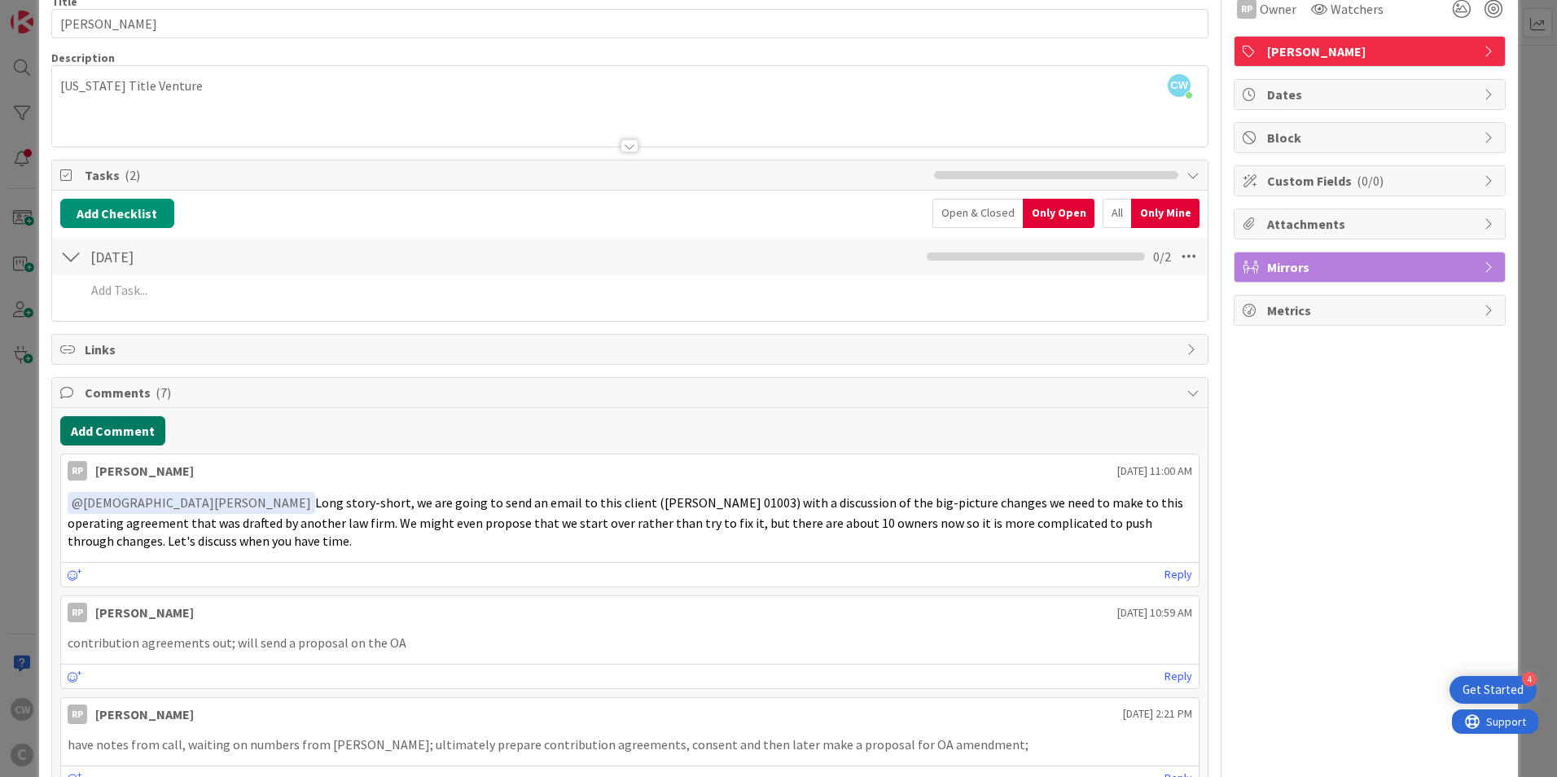
click at [151, 430] on button "Add Comment" at bounding box center [112, 430] width 105 height 29
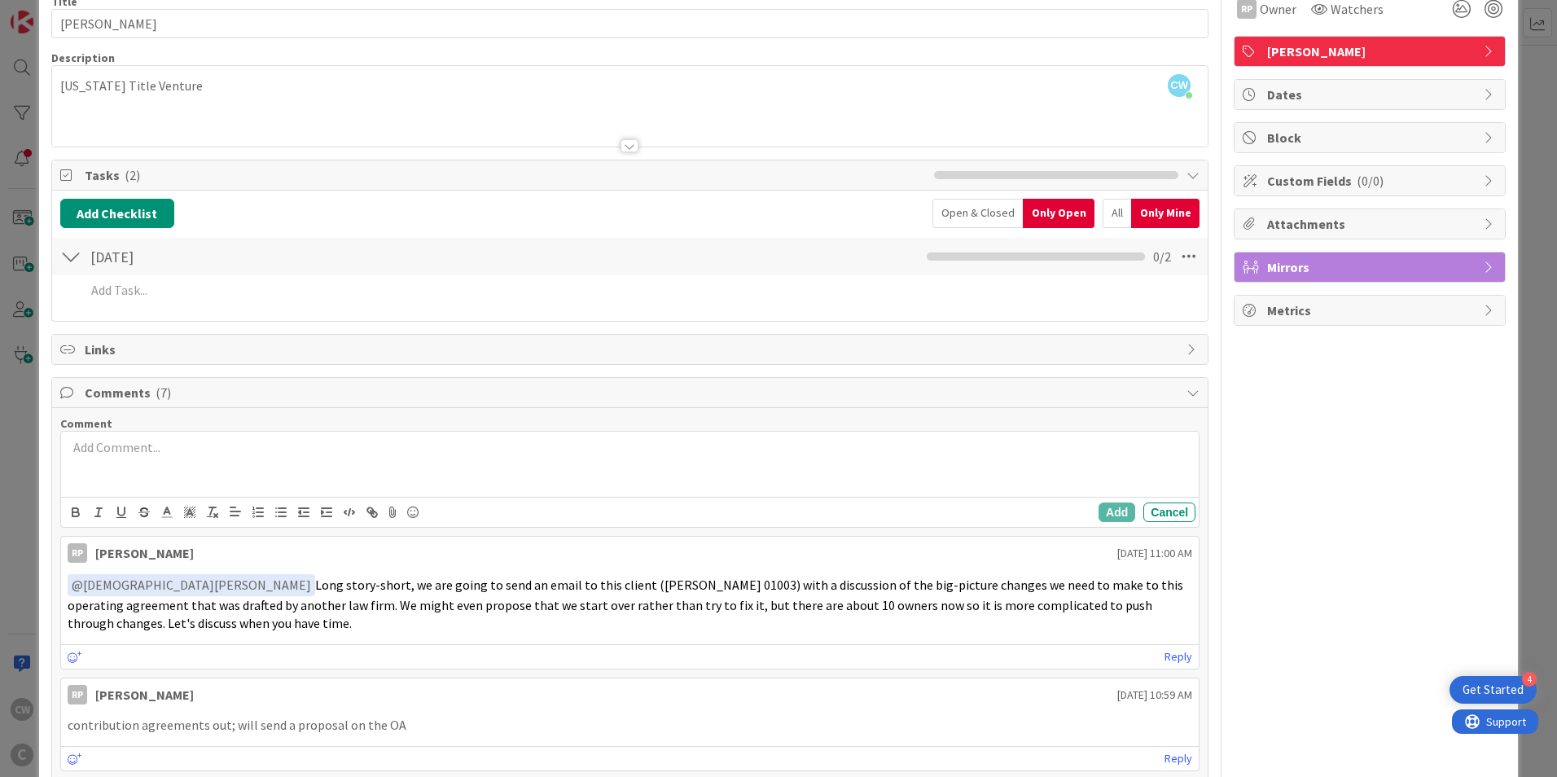
click at [193, 454] on p at bounding box center [630, 447] width 1125 height 19
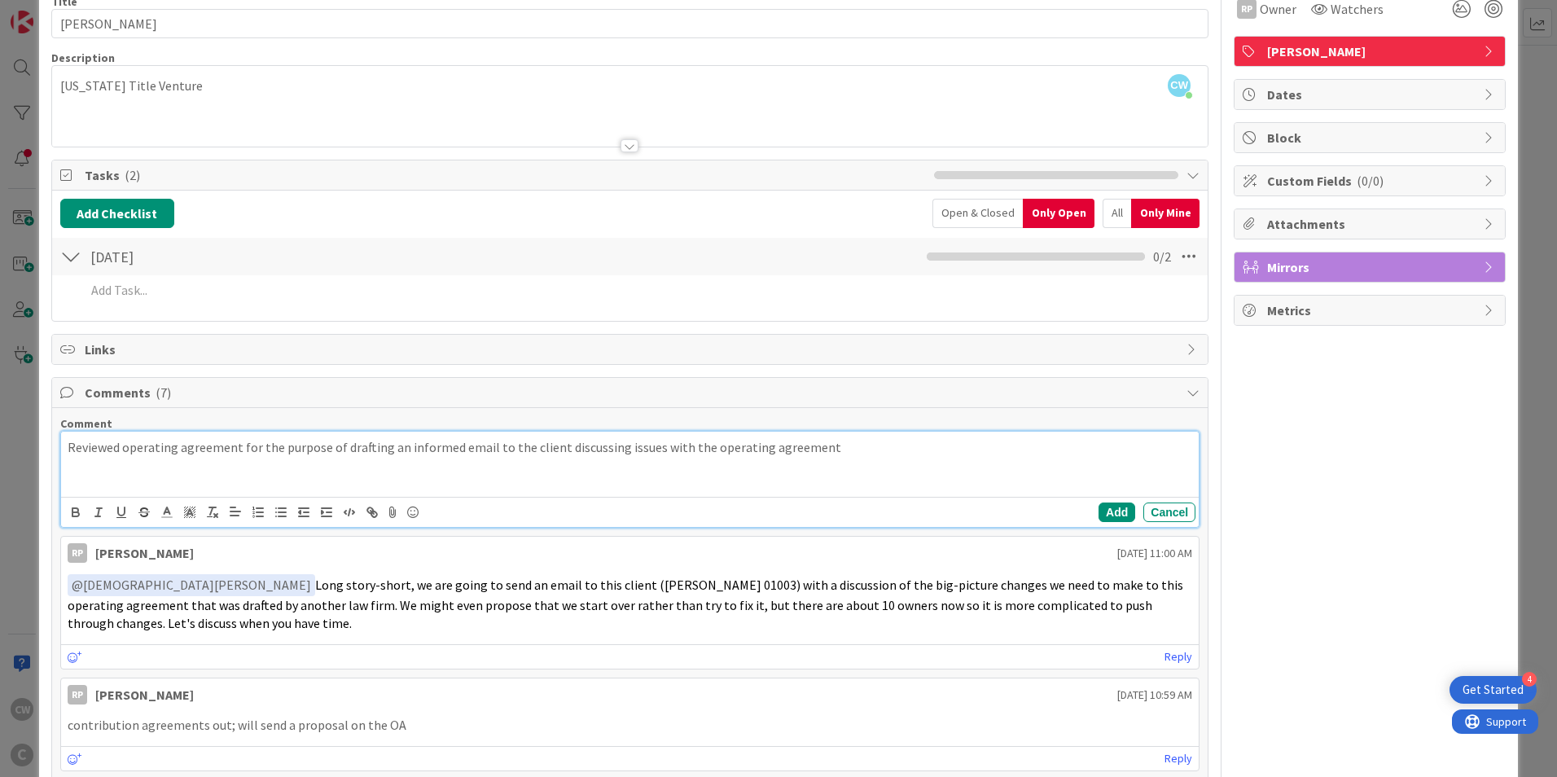
click at [821, 443] on p "Reviewed operating agreement for the purpose of drafting an informed email to t…" at bounding box center [630, 447] width 1125 height 19
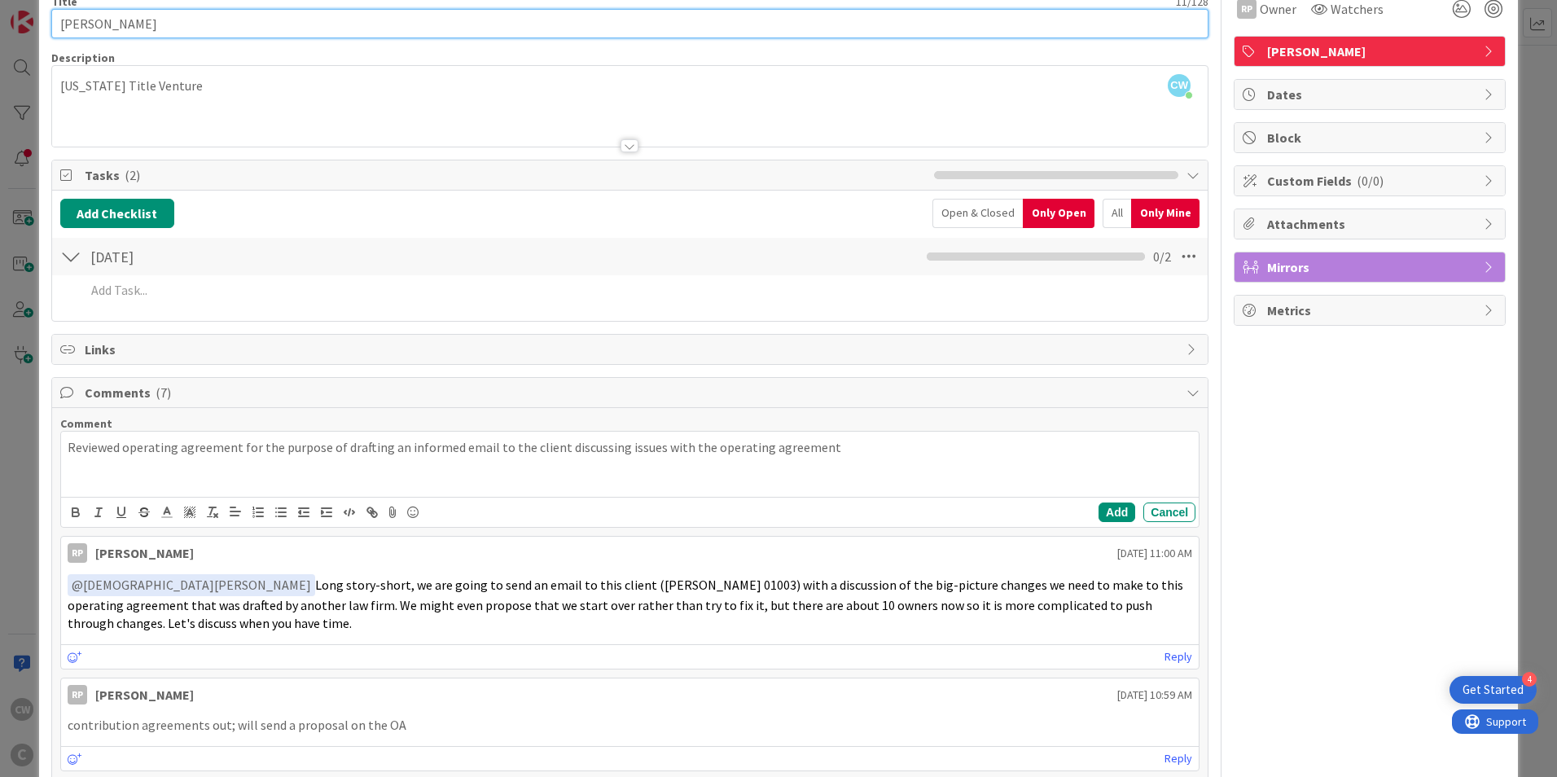
click at [119, 31] on input "[PERSON_NAME]" at bounding box center [629, 23] width 1157 height 29
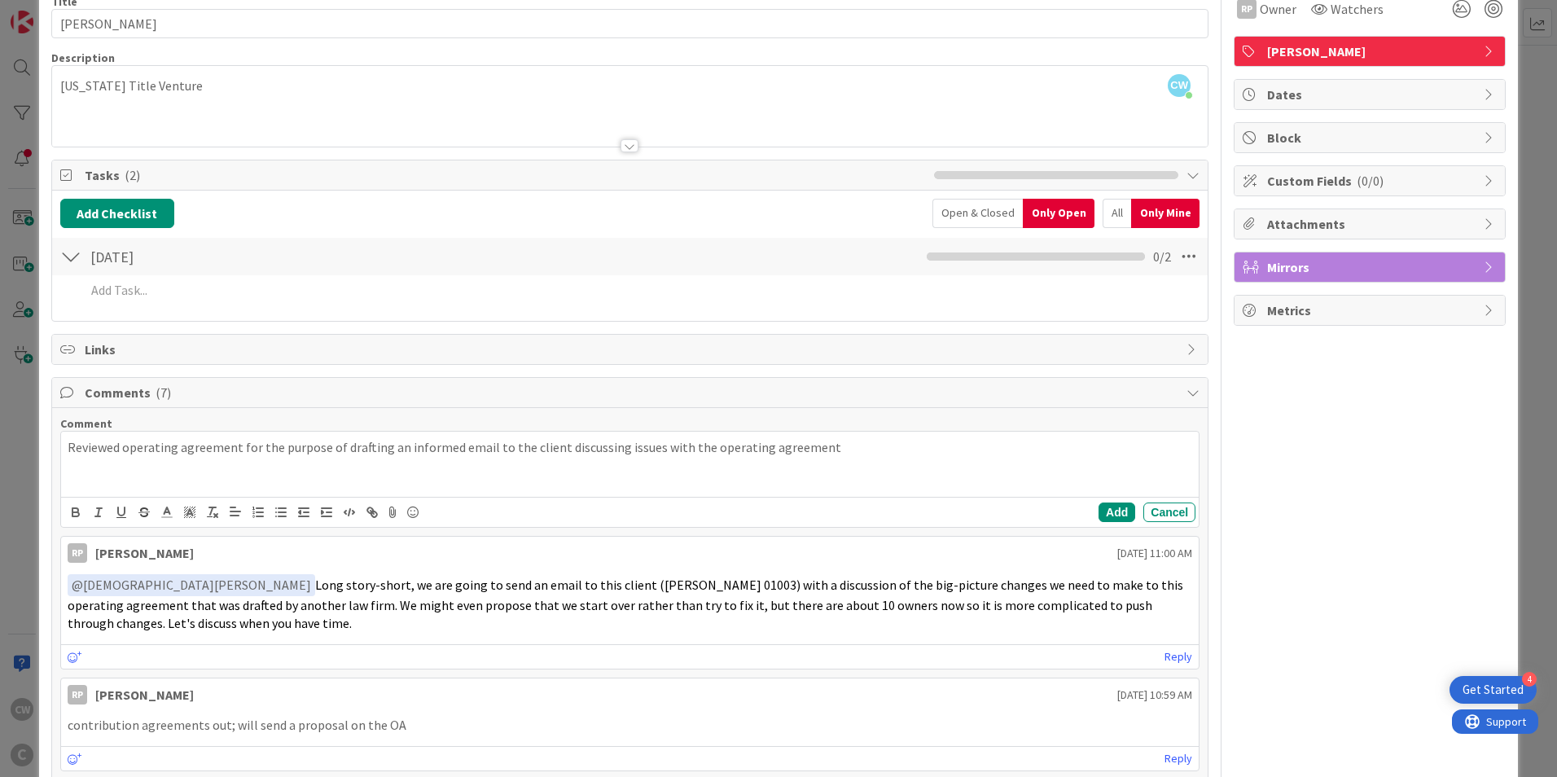
click at [138, 45] on div "Title 11 / 128 [PERSON_NAME] Description CW [DEMOGRAPHIC_DATA][PERSON_NAME] joi…" at bounding box center [629, 656] width 1157 height 1349
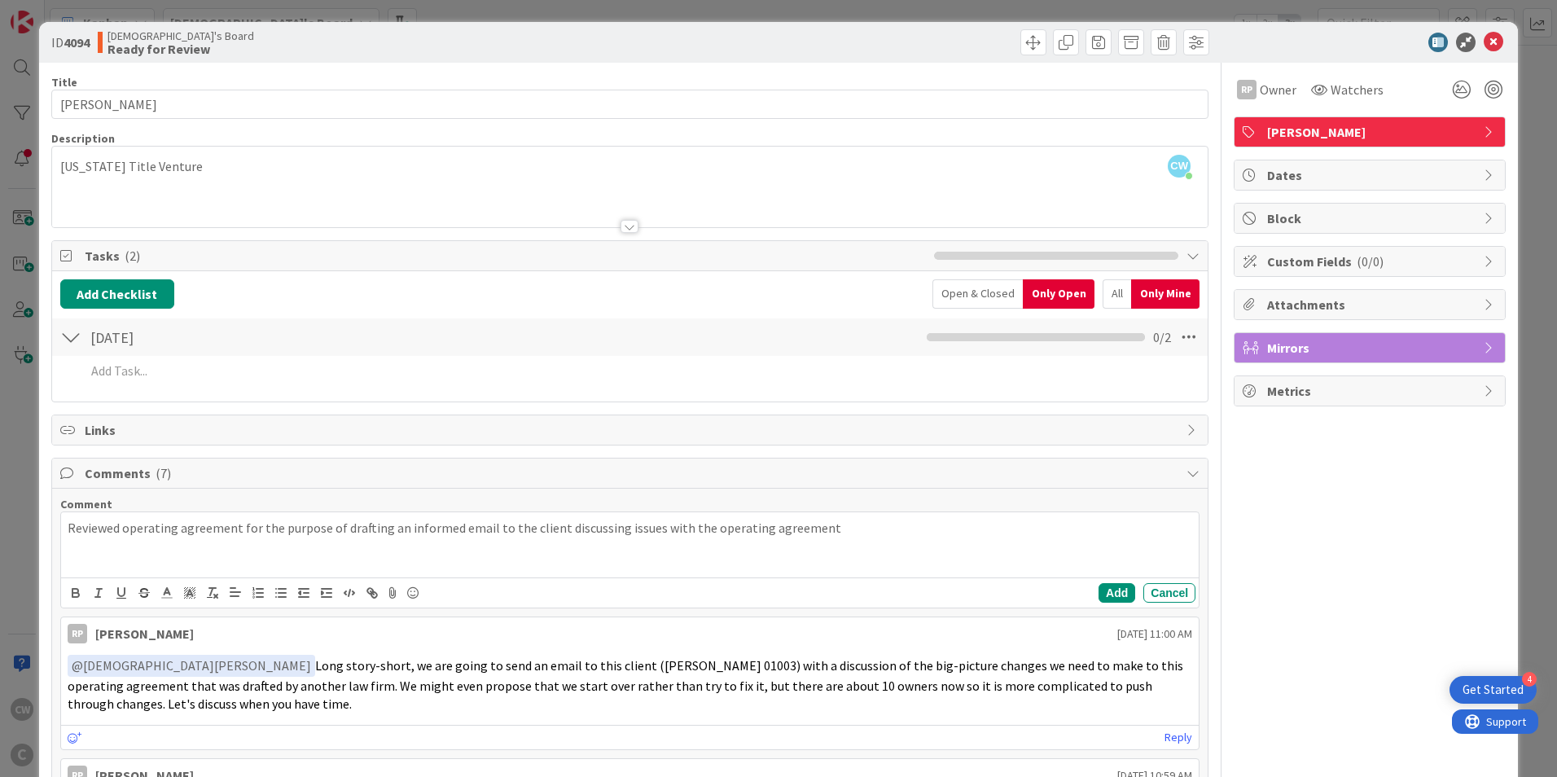
scroll to position [0, 0]
click at [1484, 34] on icon at bounding box center [1494, 43] width 20 height 20
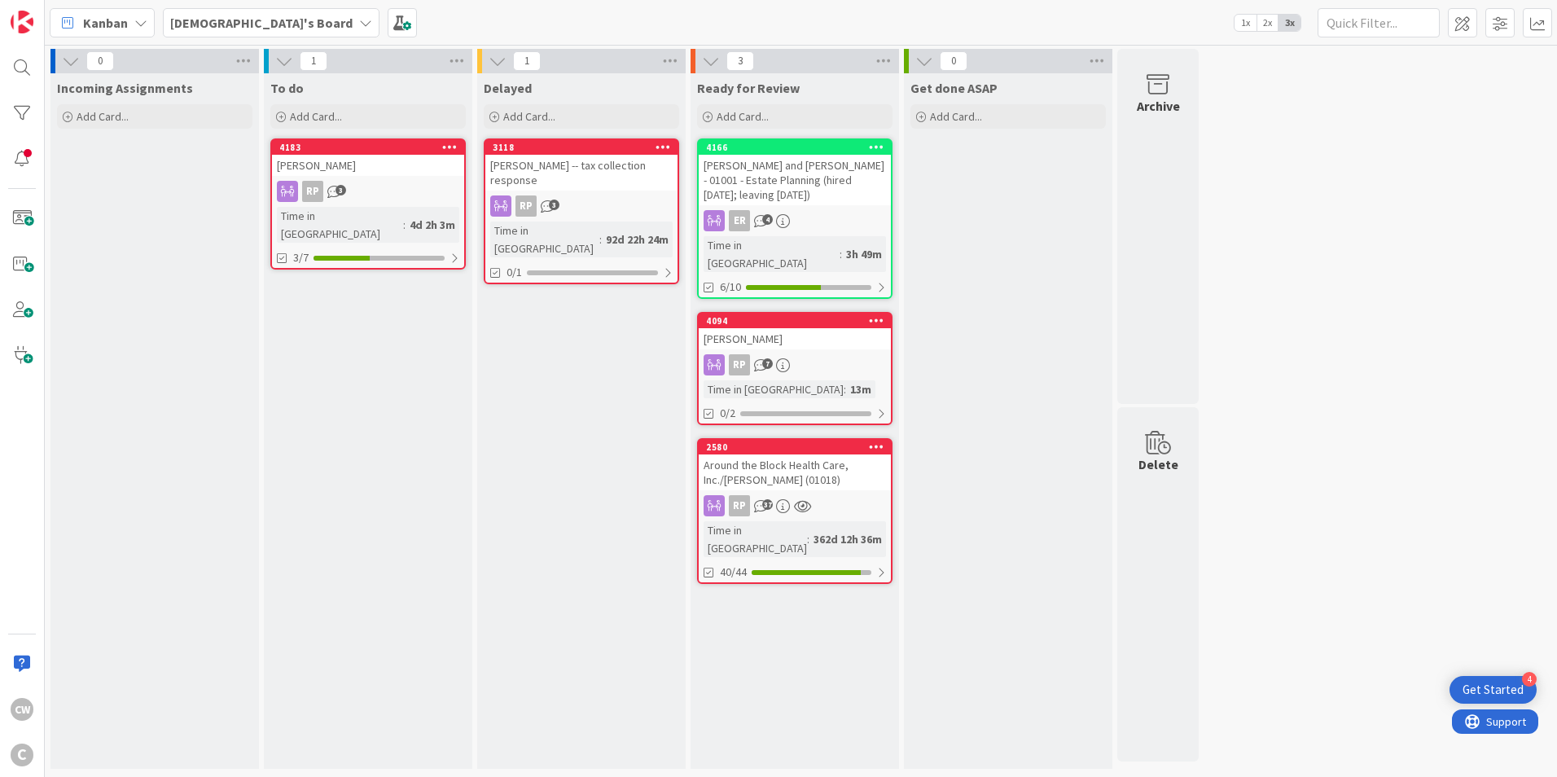
click at [398, 365] on div "To do Add Card... 4183 [PERSON_NAME] RP 3 Time in [GEOGRAPHIC_DATA] : 4d 2h 3m …" at bounding box center [368, 421] width 208 height 696
click at [388, 165] on div "[PERSON_NAME]" at bounding box center [368, 165] width 192 height 21
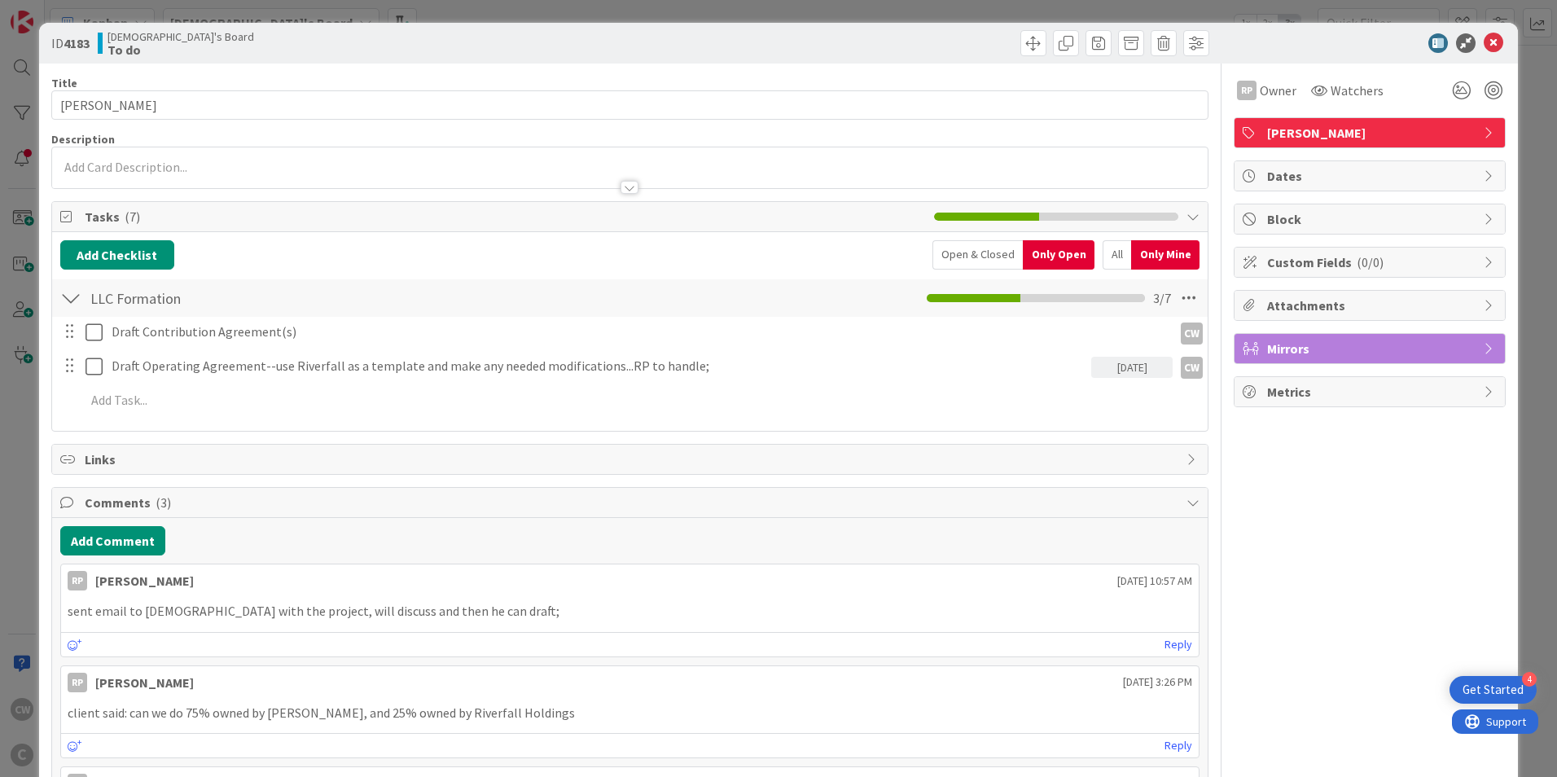
click at [1484, 33] on icon at bounding box center [1494, 43] width 20 height 20
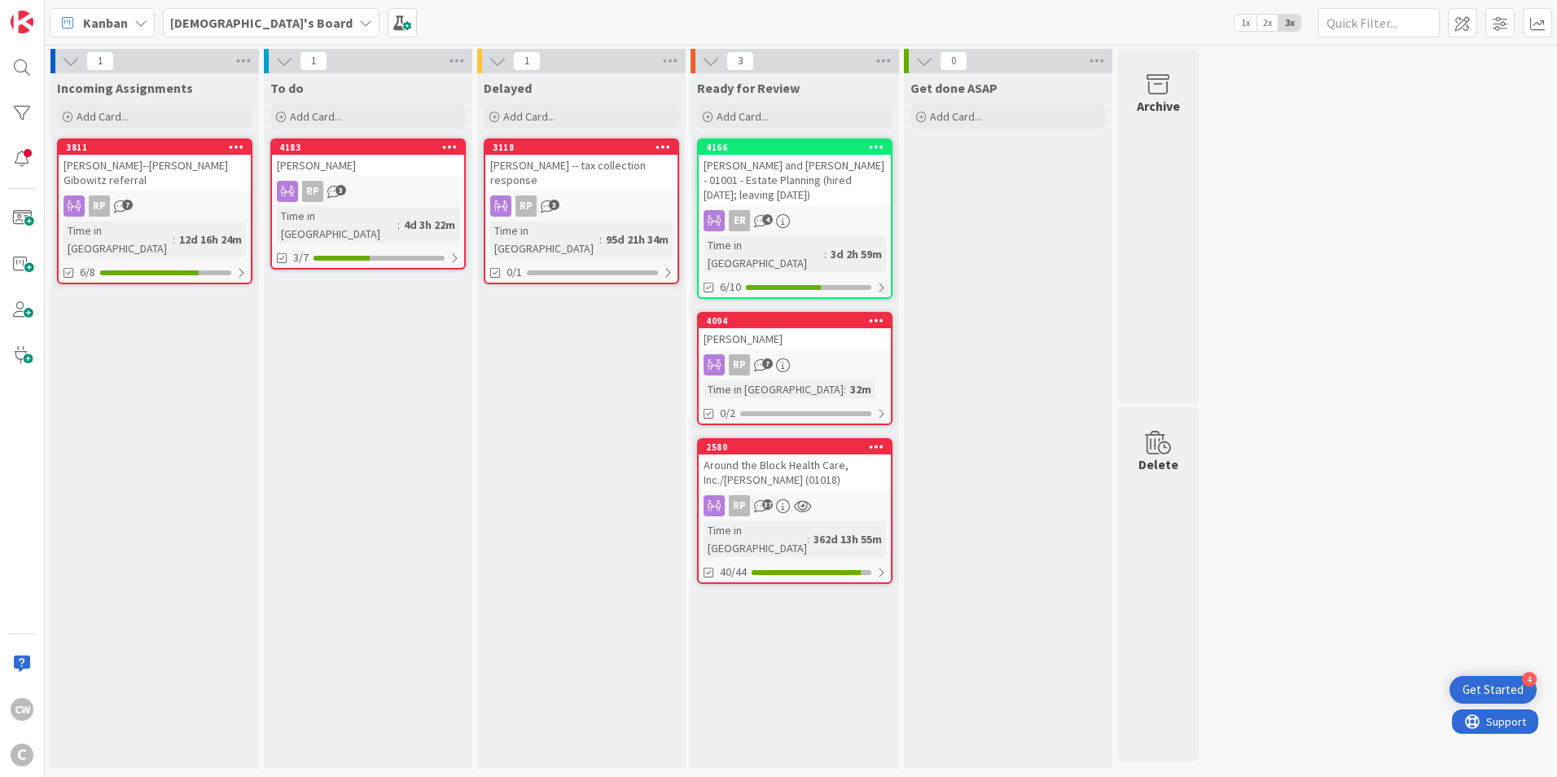
click at [129, 161] on div "[PERSON_NAME]--[PERSON_NAME] Gibowitz referral" at bounding box center [155, 173] width 192 height 36
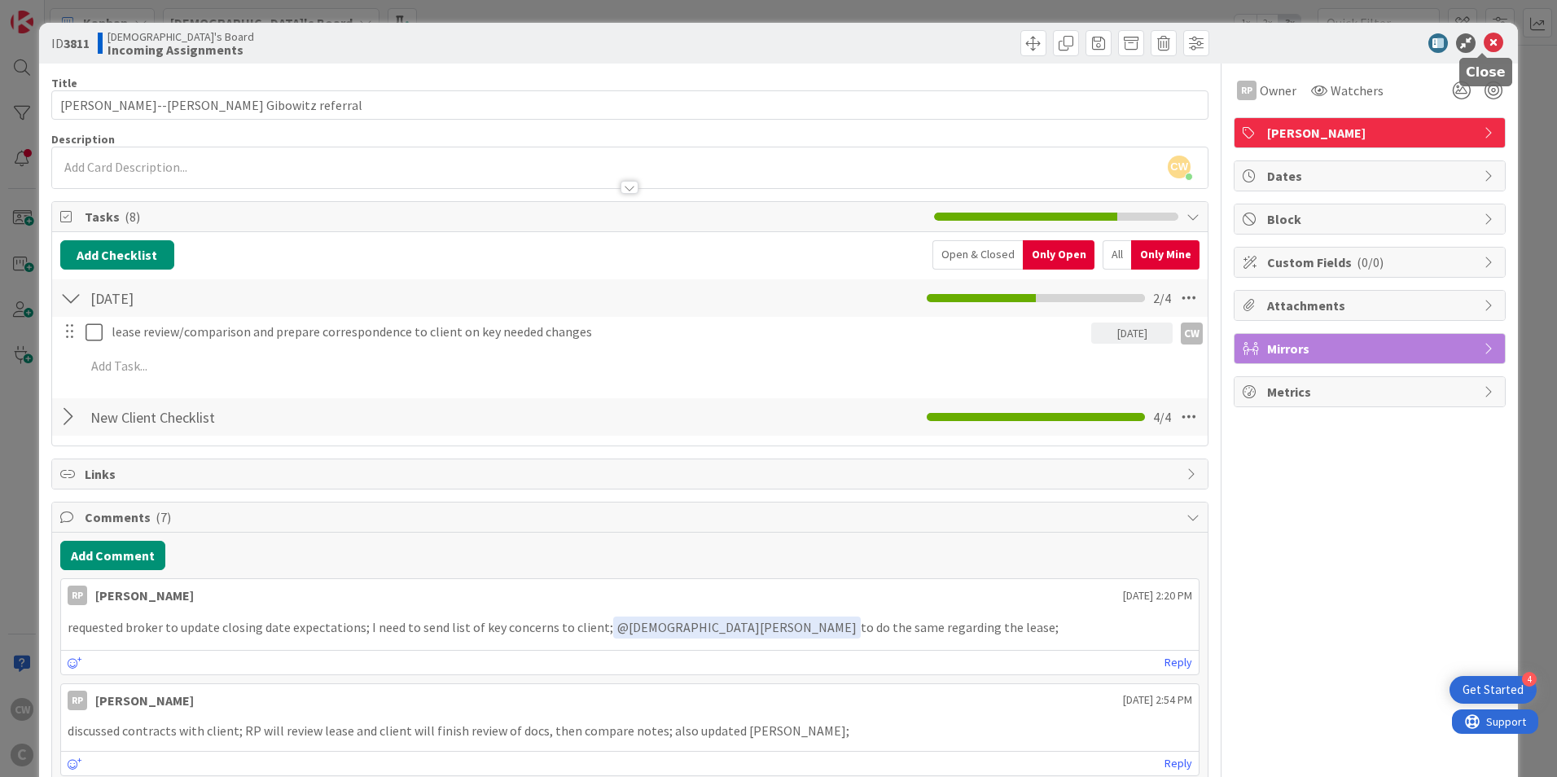
click at [1484, 36] on icon at bounding box center [1494, 43] width 20 height 20
